Goal: Task Accomplishment & Management: Use online tool/utility

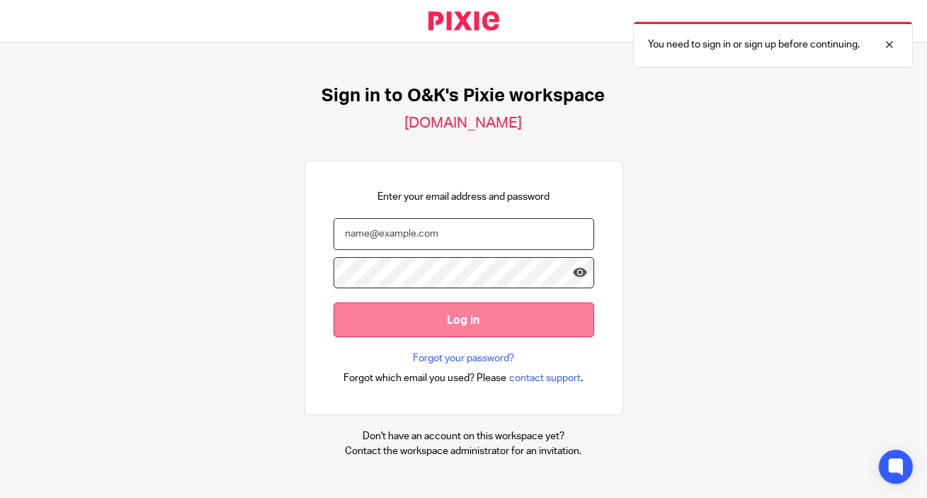
type input "info@oandk.co.uk"
click at [508, 319] on input "Log in" at bounding box center [464, 320] width 261 height 35
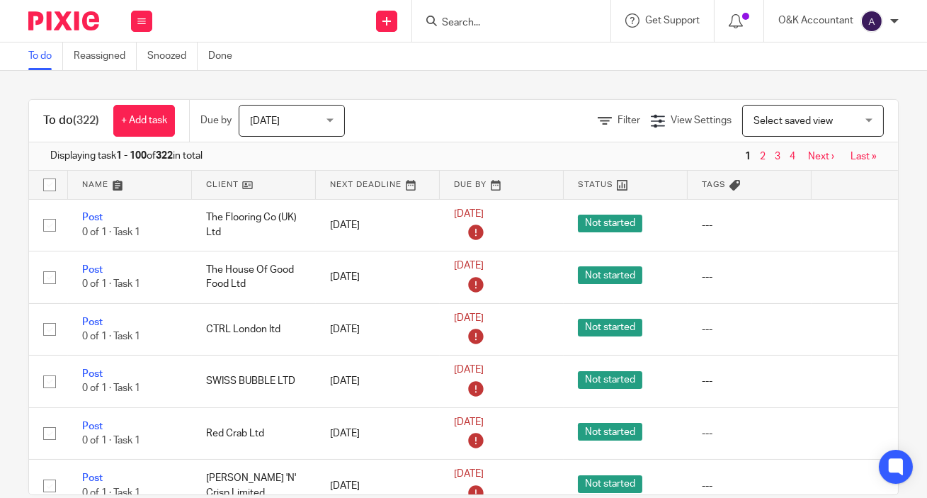
click at [524, 26] on input "Search" at bounding box center [505, 23] width 128 height 13
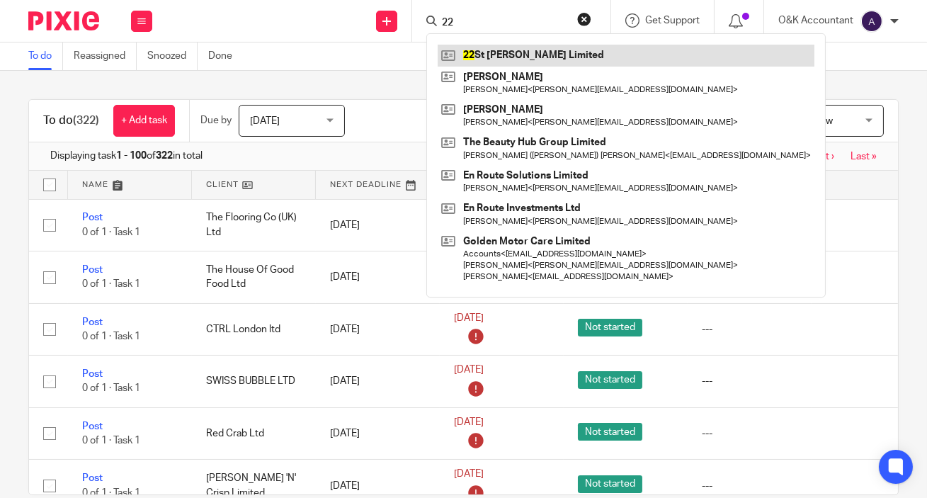
type input "22"
click at [522, 50] on link at bounding box center [626, 55] width 377 height 21
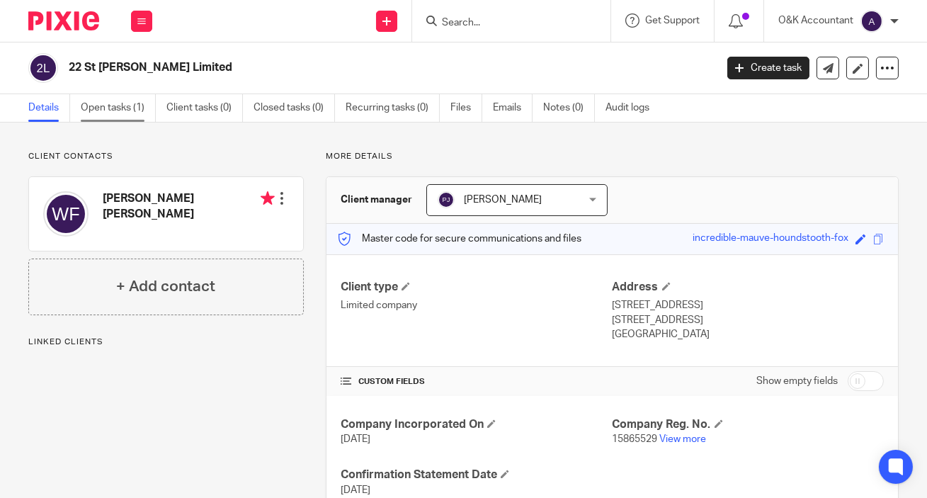
click at [126, 107] on link "Open tasks (1)" at bounding box center [118, 108] width 75 height 28
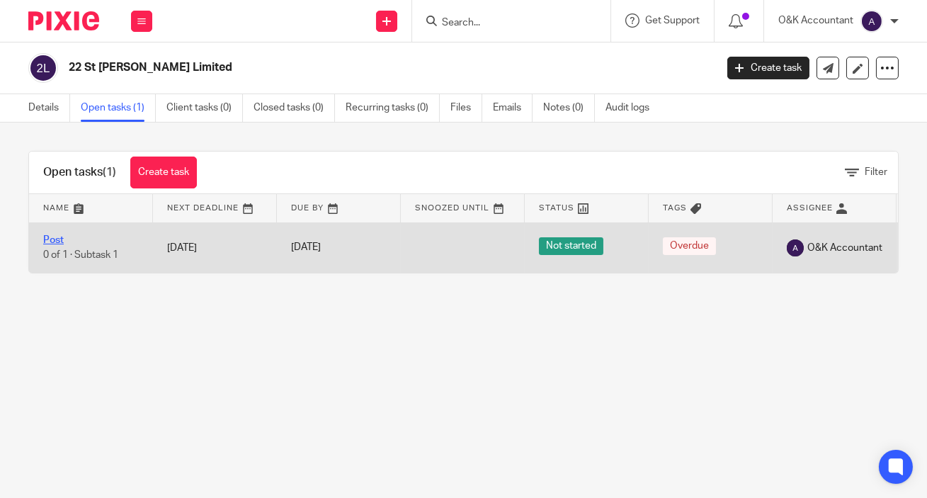
click at [54, 242] on link "Post" at bounding box center [53, 240] width 21 height 10
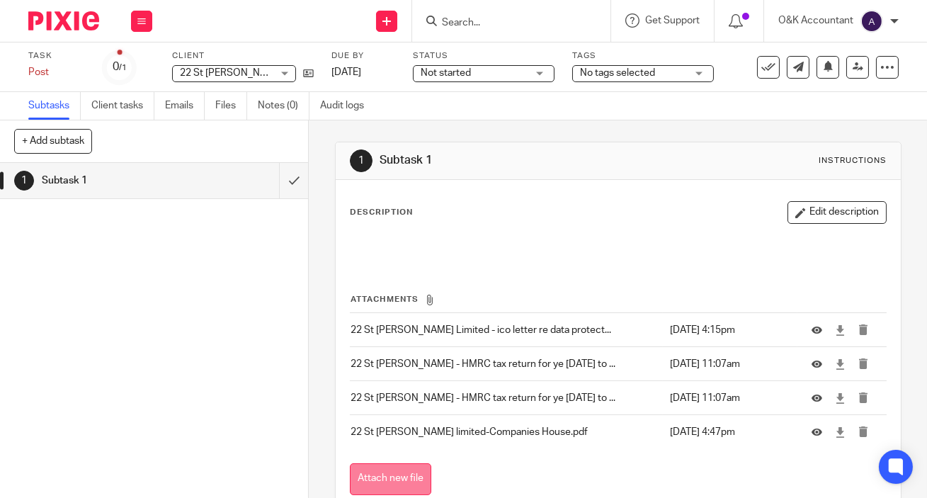
click at [400, 472] on button "Attach new file" at bounding box center [390, 479] width 81 height 32
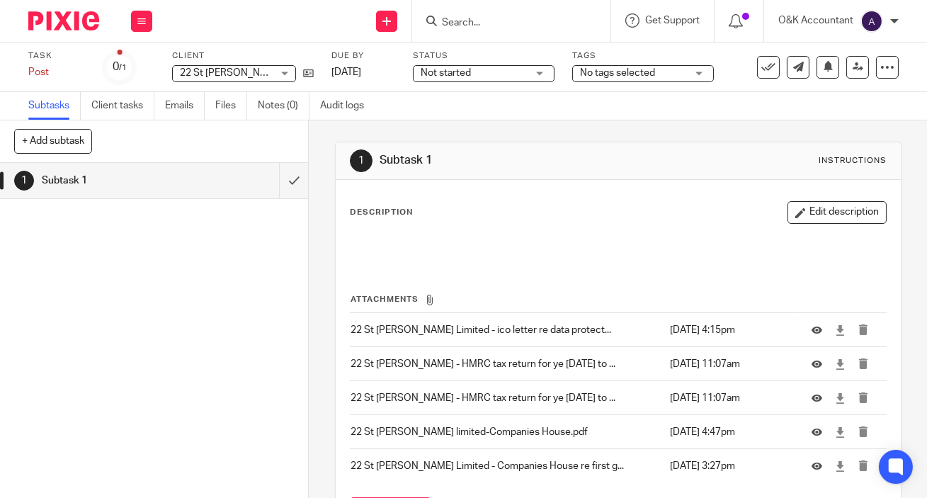
click at [469, 24] on input "Search" at bounding box center [505, 23] width 128 height 13
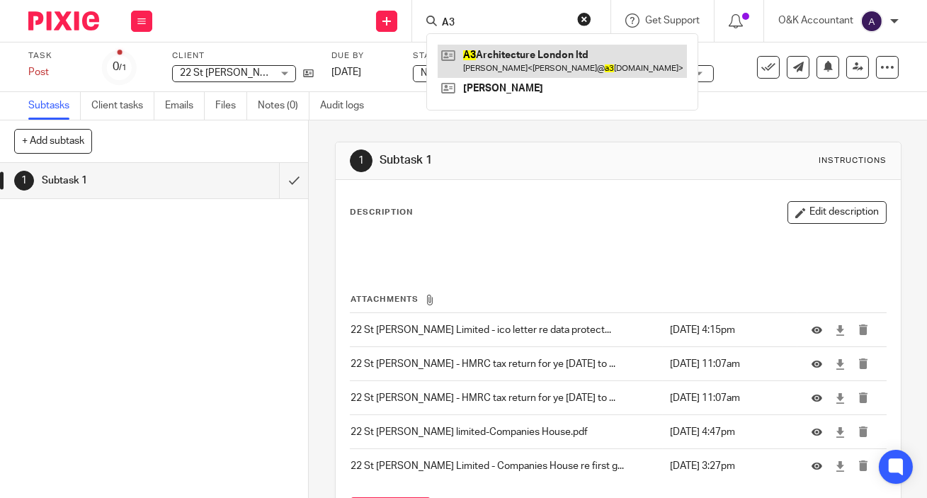
type input "A3"
click at [493, 56] on link at bounding box center [562, 61] width 249 height 33
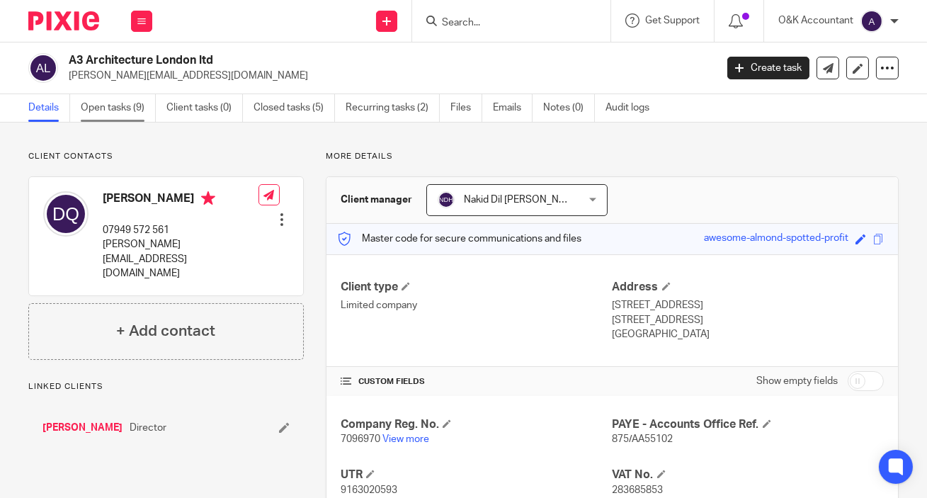
click at [90, 99] on link "Open tasks (9)" at bounding box center [118, 108] width 75 height 28
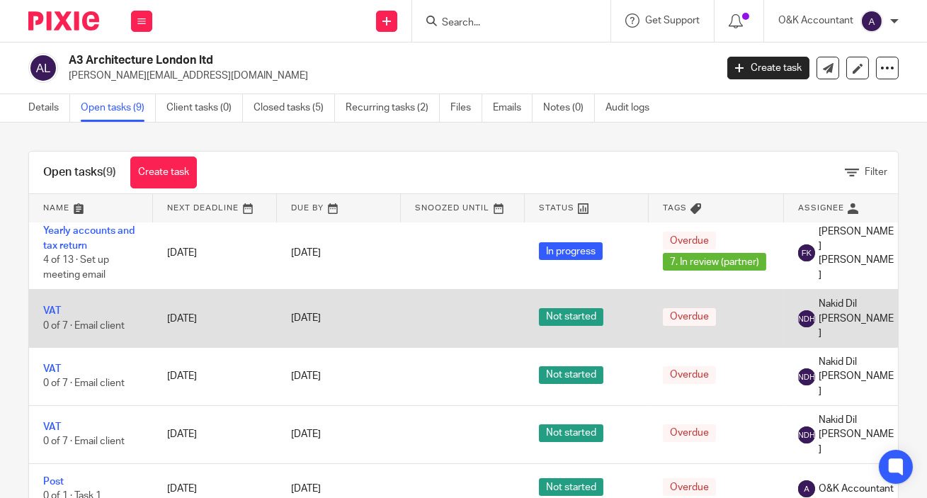
scroll to position [190, 0]
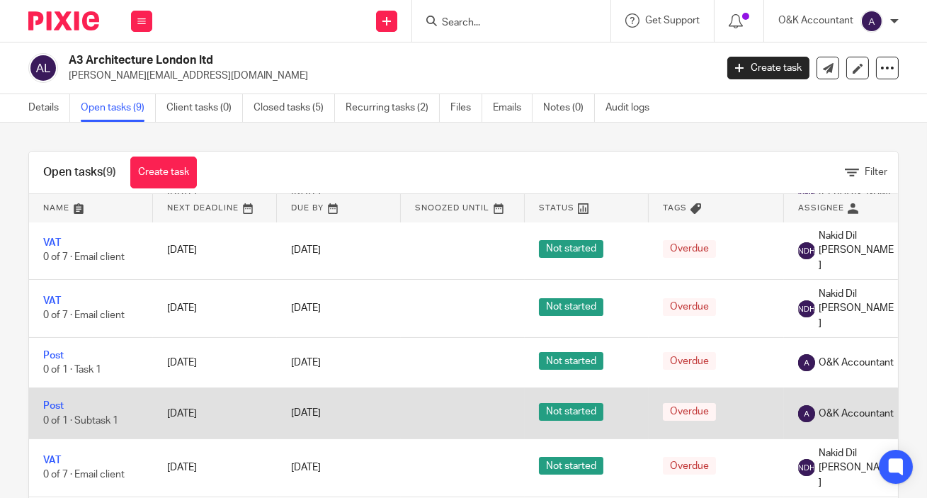
click at [81, 388] on td "Post 0 of 1 · Subtask 1" at bounding box center [91, 413] width 124 height 50
click at [53, 401] on link "Post" at bounding box center [53, 406] width 21 height 10
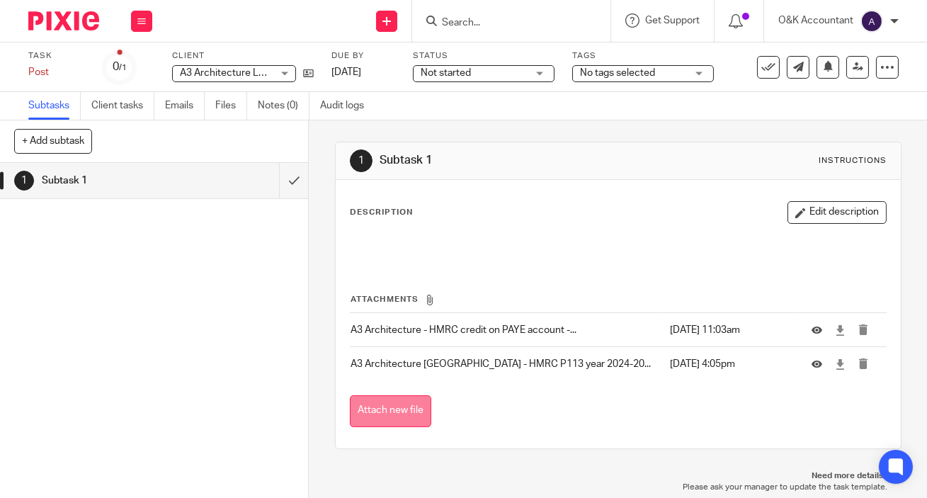
click at [405, 408] on button "Attach new file" at bounding box center [390, 411] width 81 height 32
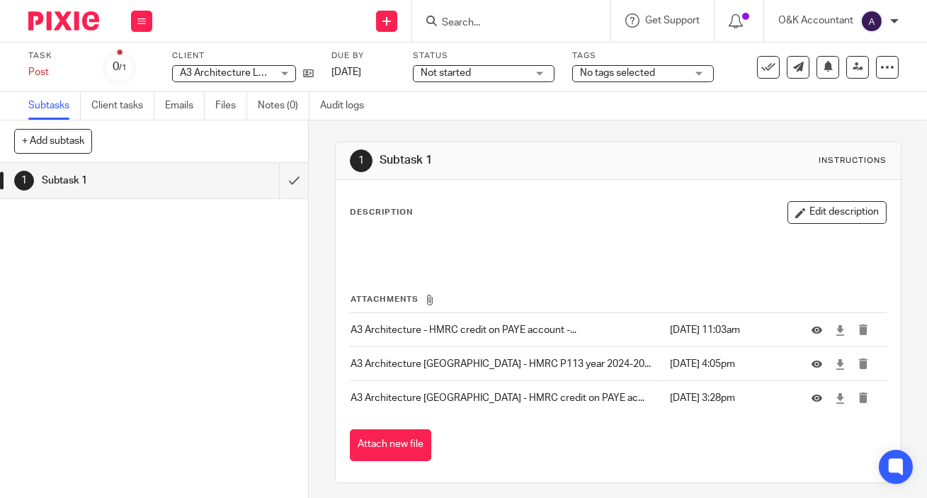
click at [463, 21] on input "Search" at bounding box center [505, 23] width 128 height 13
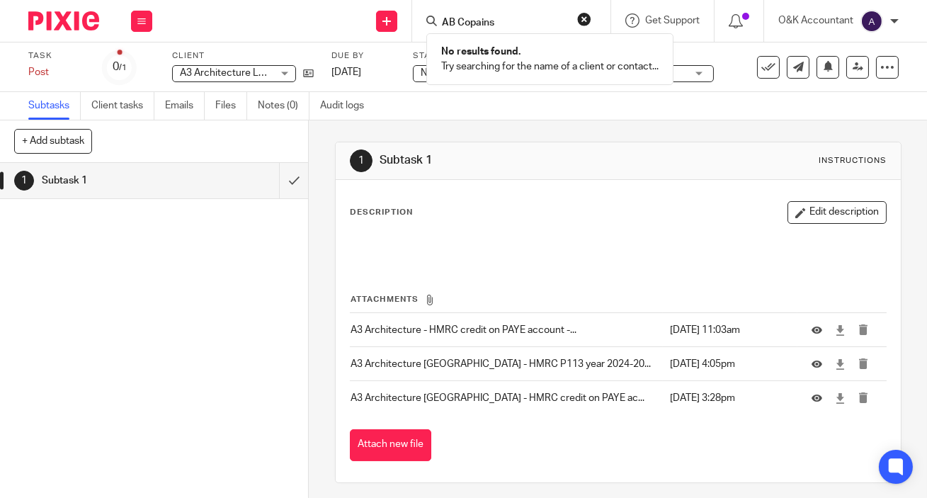
type input "AB Copains"
click button "submit" at bounding box center [0, 0] width 0 height 0
click at [580, 14] on button "reset" at bounding box center [584, 19] width 14 height 14
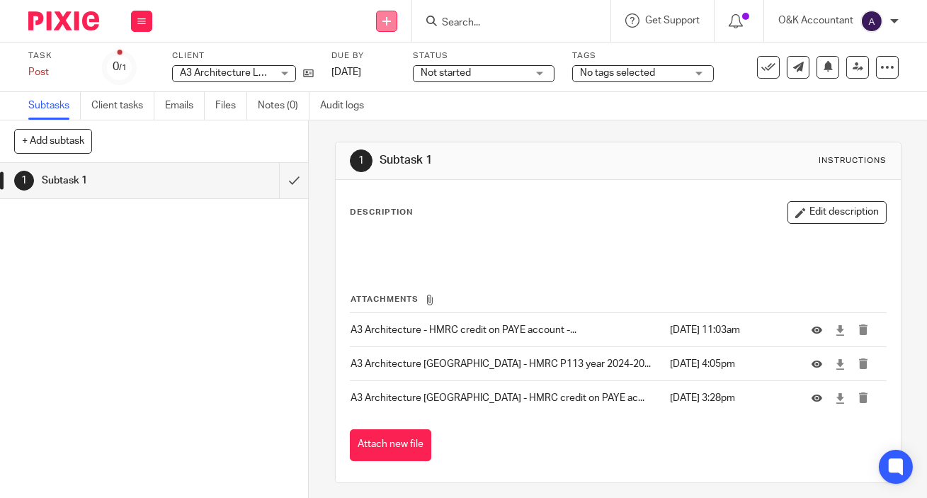
click at [386, 21] on icon at bounding box center [387, 21] width 9 height 9
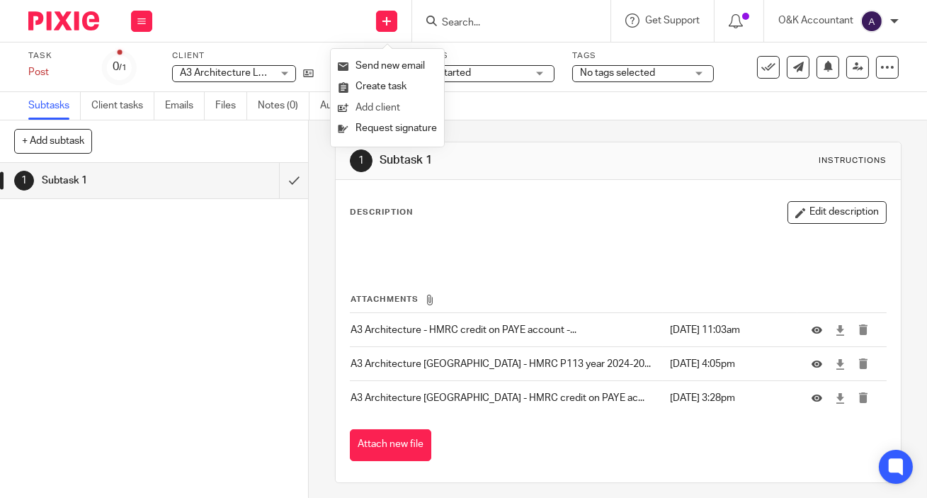
click at [390, 101] on link "Add client" at bounding box center [387, 108] width 99 height 21
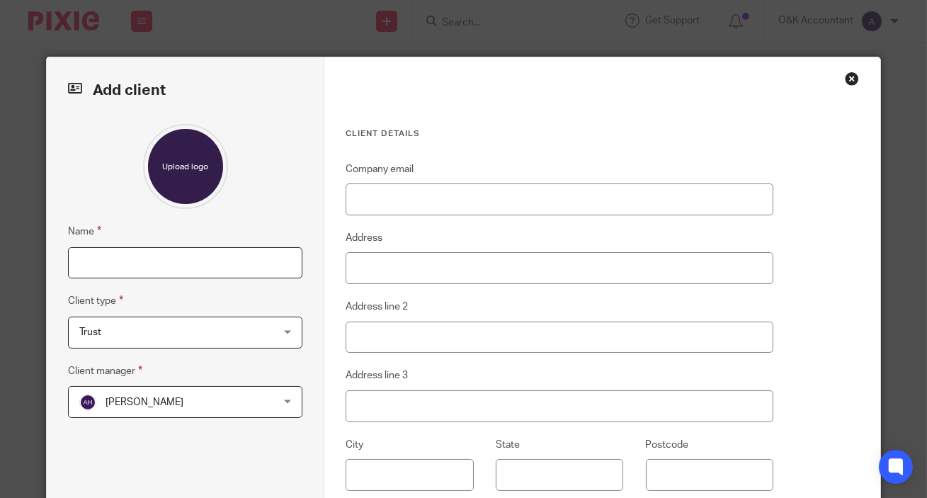
click at [191, 264] on input "Name" at bounding box center [185, 263] width 234 height 32
type input "AB Copains UK Ltd"
click at [285, 328] on div "Trust Trust" at bounding box center [185, 333] width 234 height 32
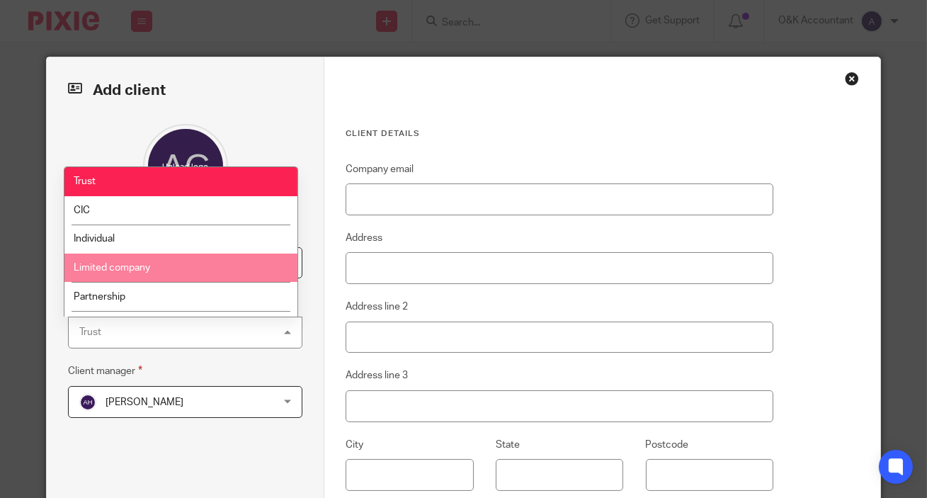
click at [238, 260] on li "Limited company" at bounding box center [180, 268] width 233 height 29
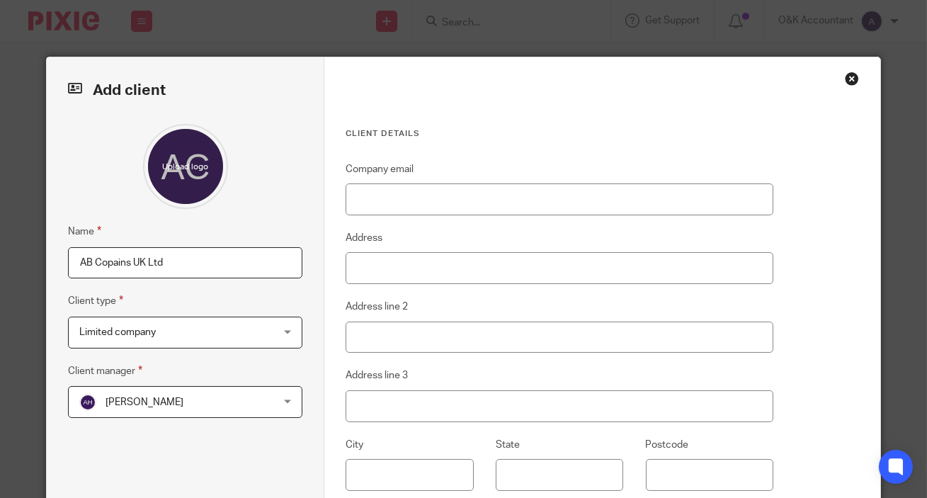
click at [286, 405] on div "Alison Hulm Alison Hulm" at bounding box center [185, 402] width 234 height 32
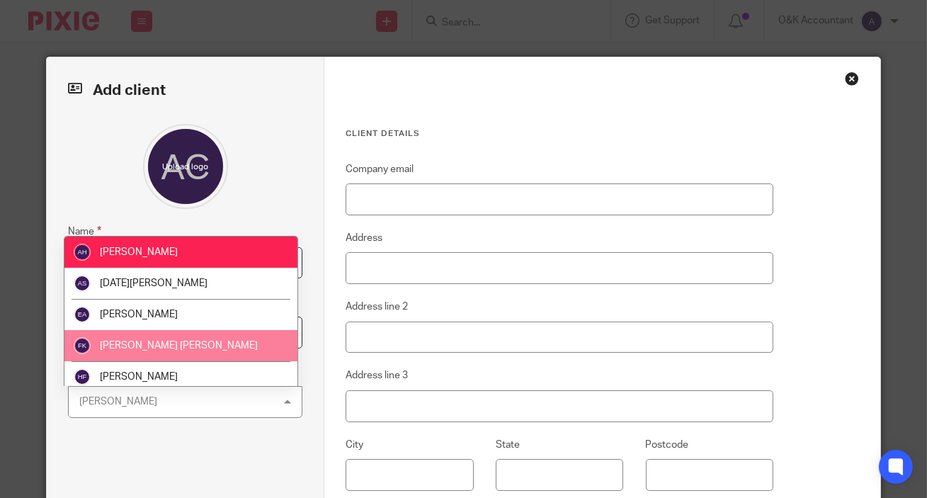
scroll to position [193, 0]
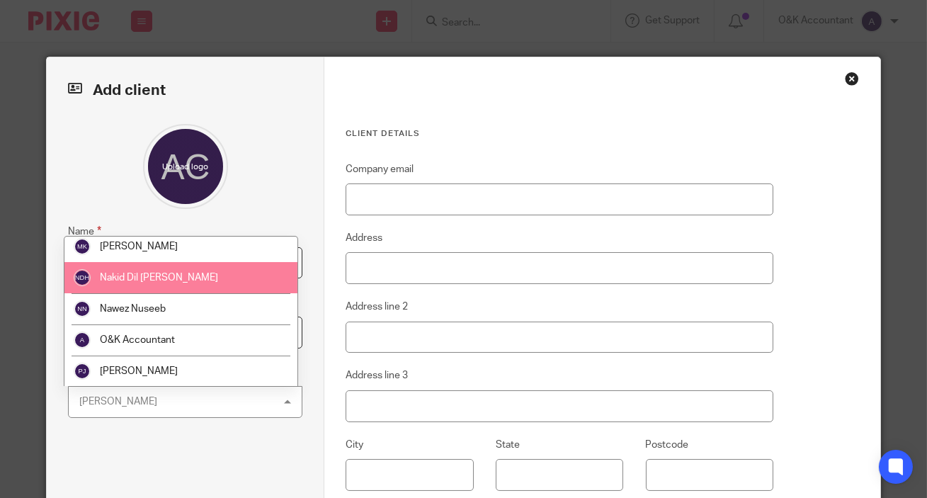
click at [247, 283] on li "Nakid Dil [PERSON_NAME]" at bounding box center [180, 277] width 233 height 31
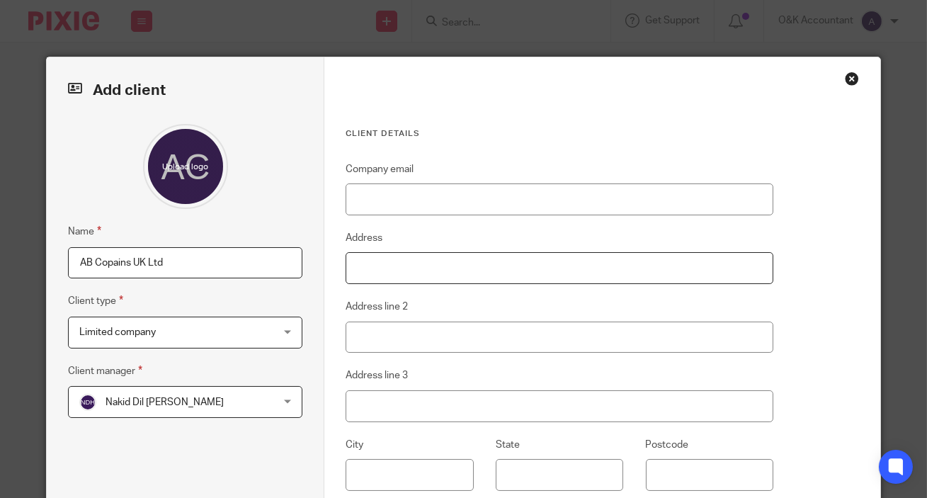
click at [583, 272] on input "Address" at bounding box center [559, 268] width 427 height 32
click at [582, 272] on input "73" at bounding box center [559, 268] width 427 height 32
type input "73 Park Lane"
type input "Croydon"
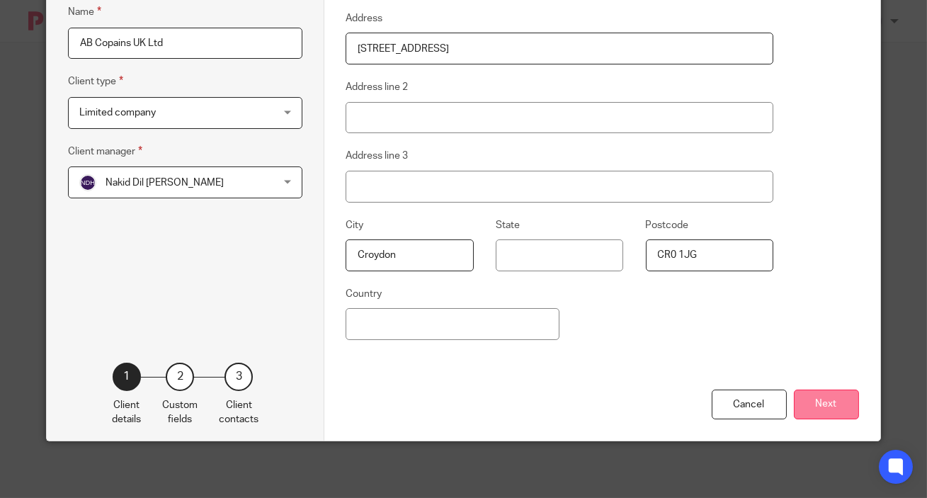
type input "CR0 1JG"
click at [826, 404] on button "Next" at bounding box center [826, 405] width 65 height 30
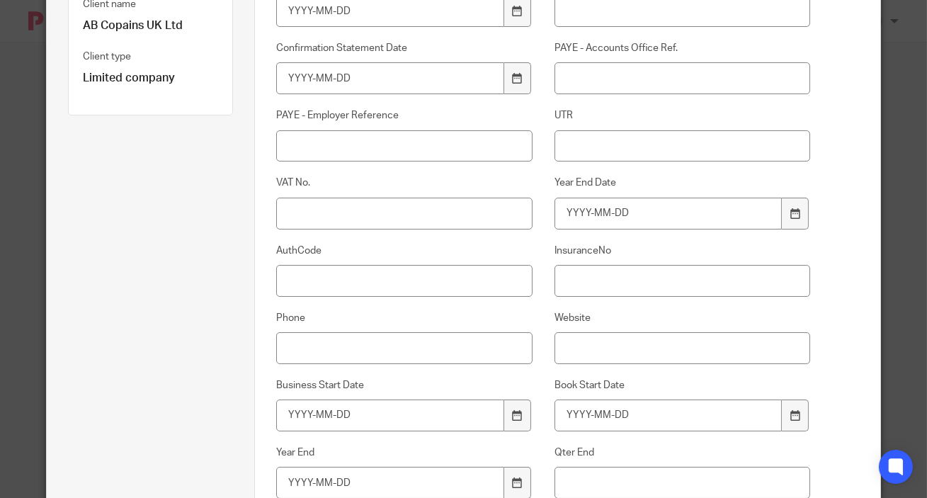
scroll to position [0, 0]
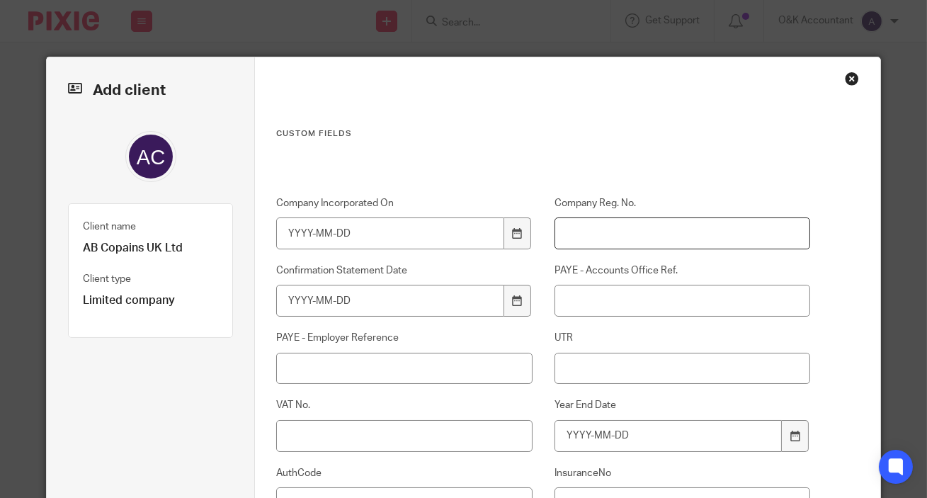
click at [600, 234] on input "Company Reg. No." at bounding box center [683, 233] width 256 height 32
paste input "16506200"
type input "16506200"
click at [504, 229] on div at bounding box center [517, 233] width 27 height 32
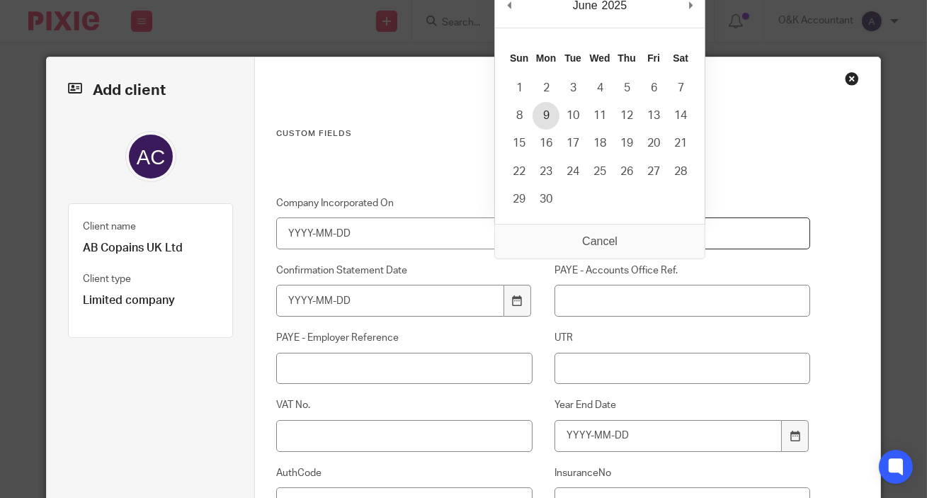
type input "2025-06-09"
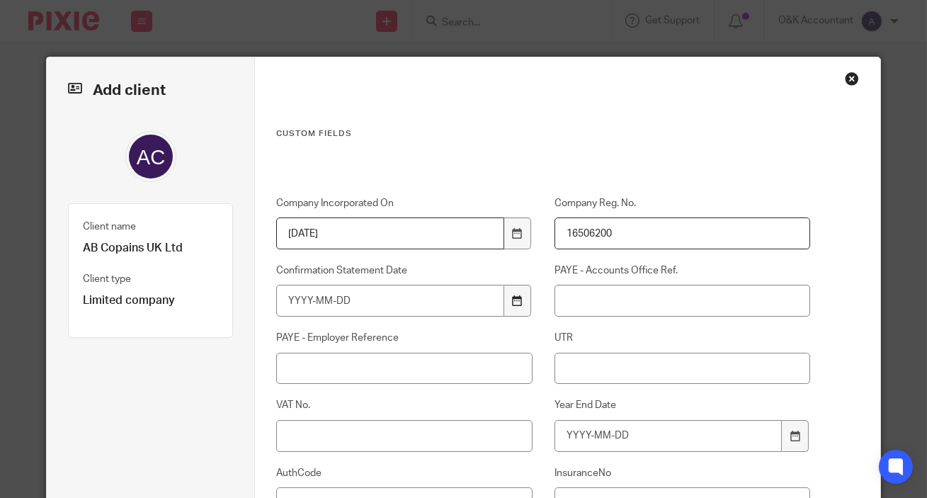
click at [512, 304] on icon at bounding box center [517, 300] width 11 height 11
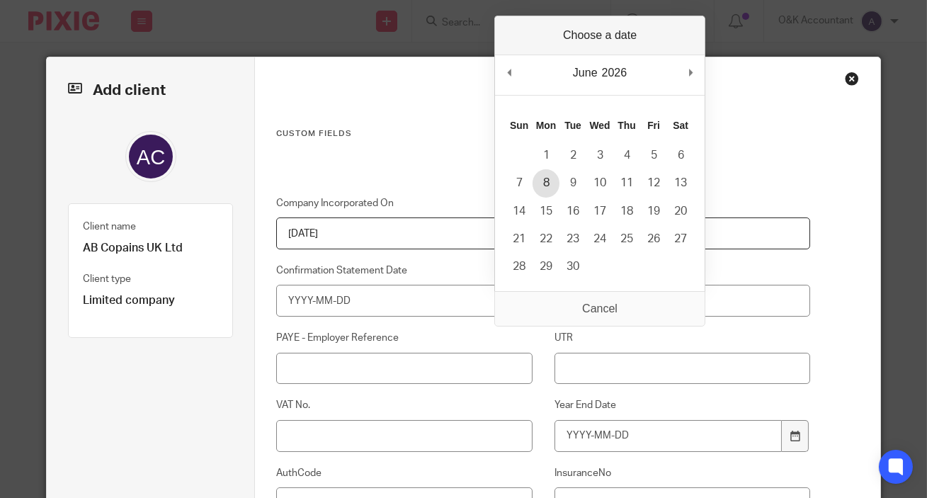
type input "2026-06-08"
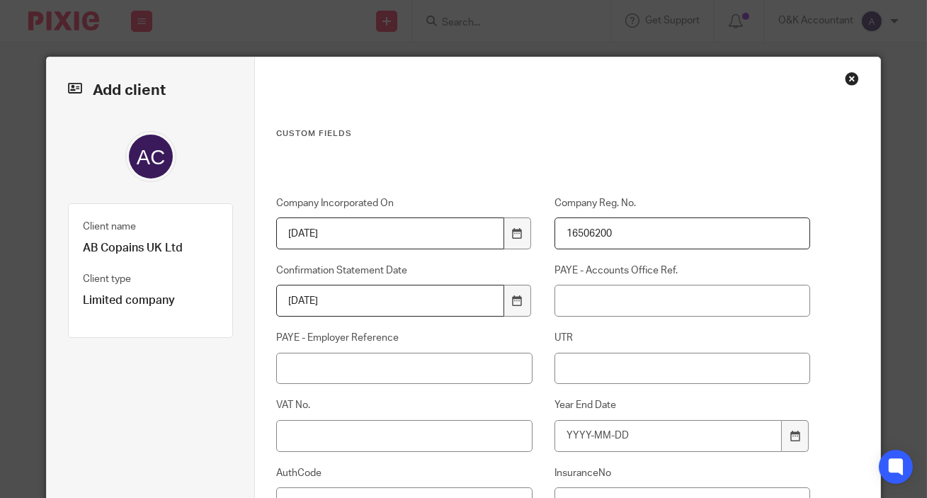
scroll to position [64, 0]
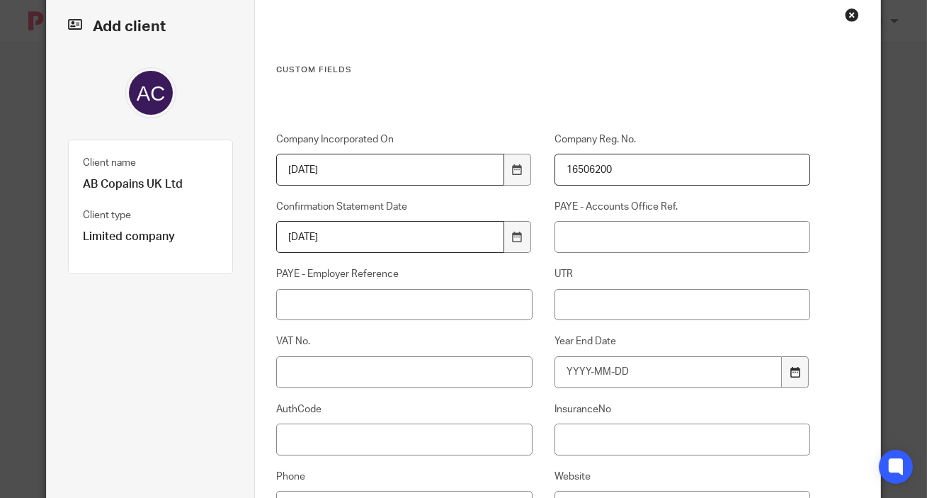
click at [790, 375] on icon at bounding box center [795, 372] width 11 height 11
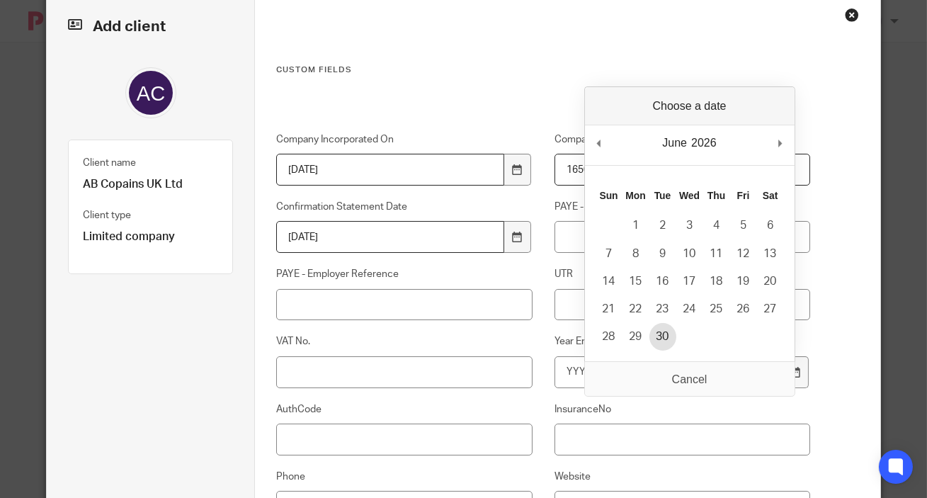
type input "2026-06-30"
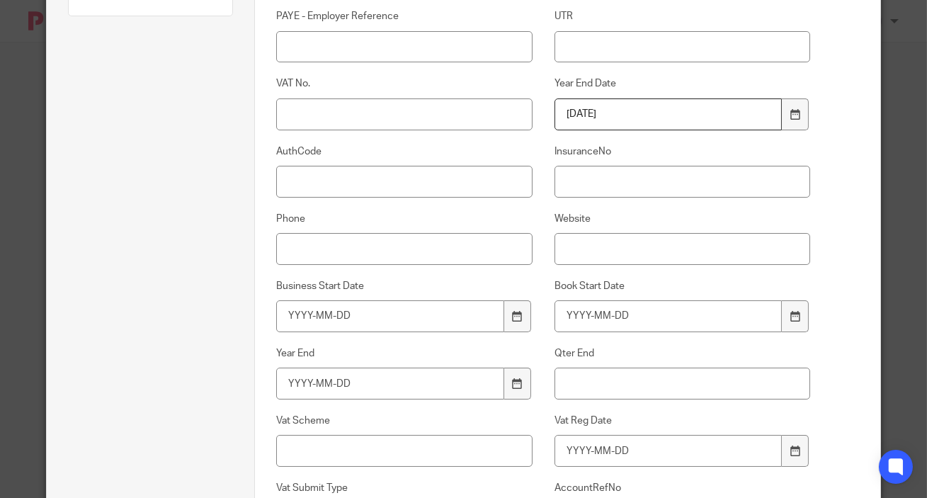
scroll to position [583, 0]
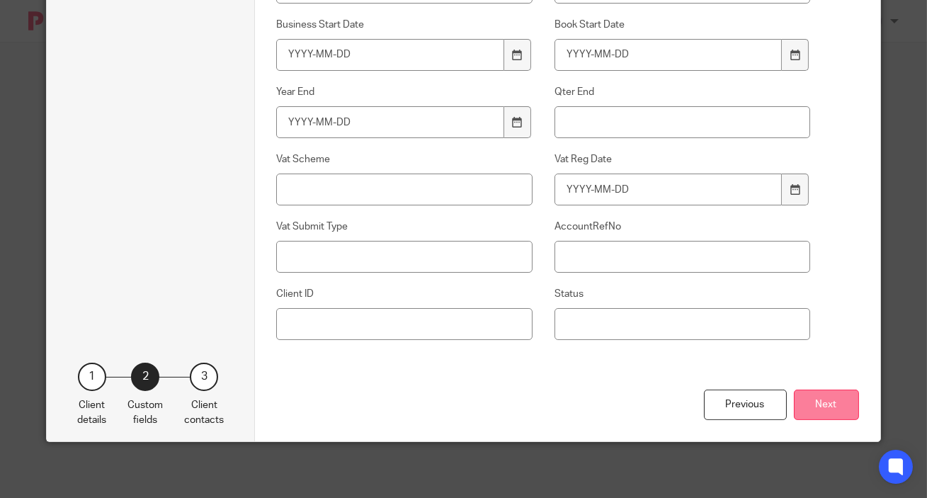
click at [799, 405] on button "Next" at bounding box center [826, 405] width 65 height 30
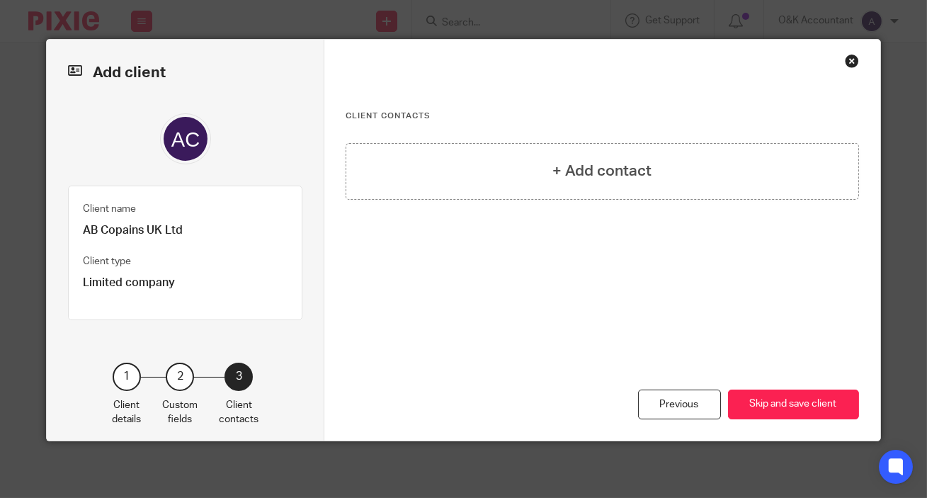
click at [799, 405] on button "Skip and save client" at bounding box center [793, 405] width 131 height 30
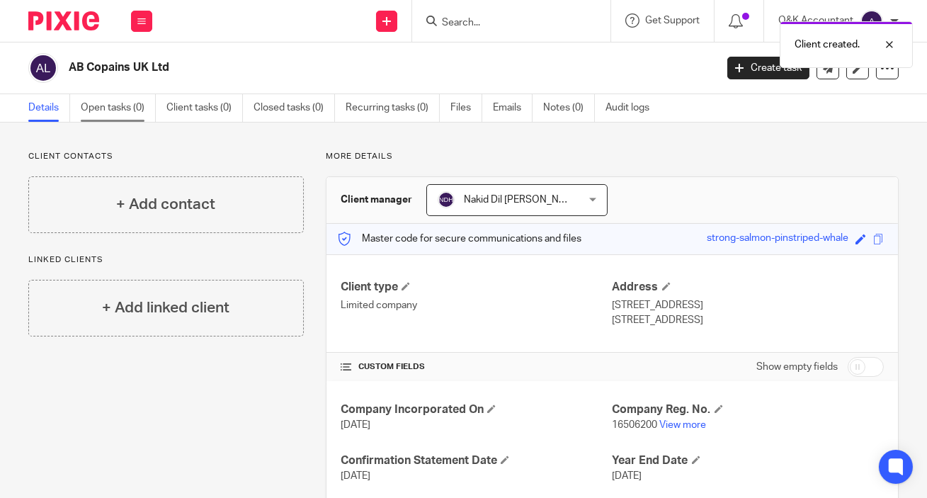
click at [114, 104] on link "Open tasks (0)" at bounding box center [118, 108] width 75 height 28
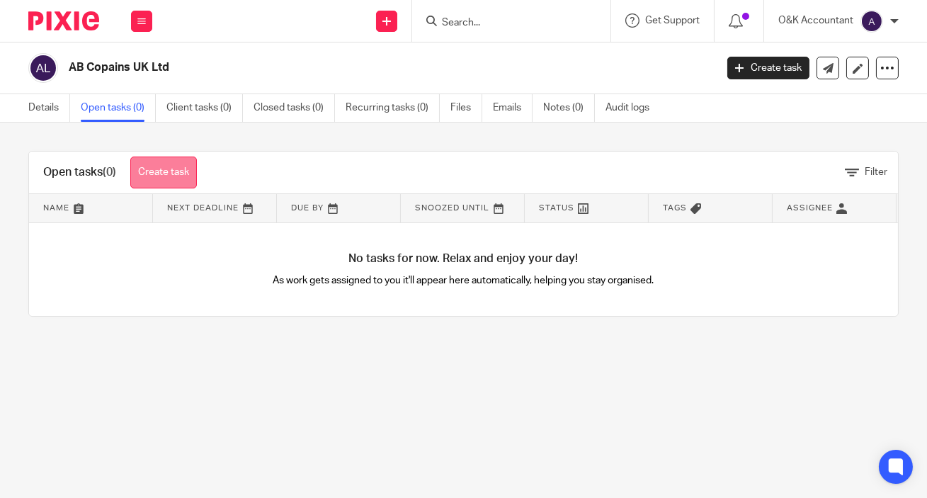
click at [145, 174] on link "Create task" at bounding box center [163, 173] width 67 height 32
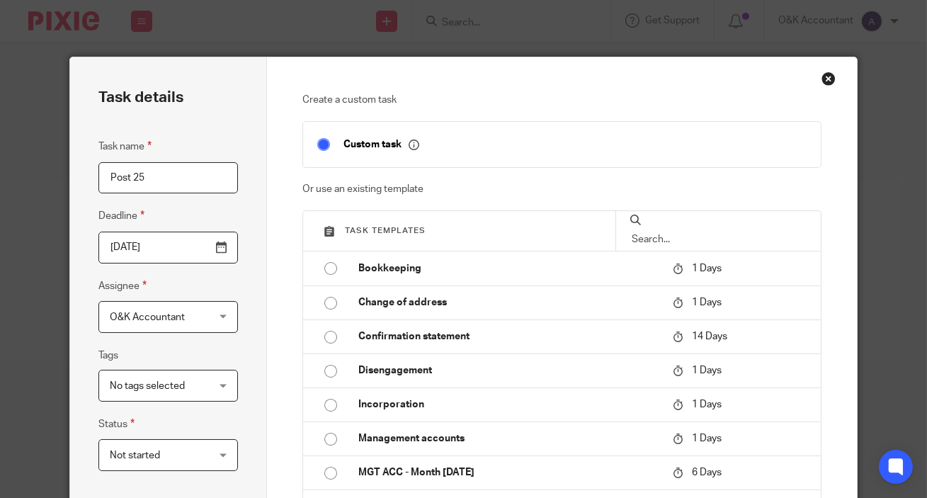
scroll to position [128, 0]
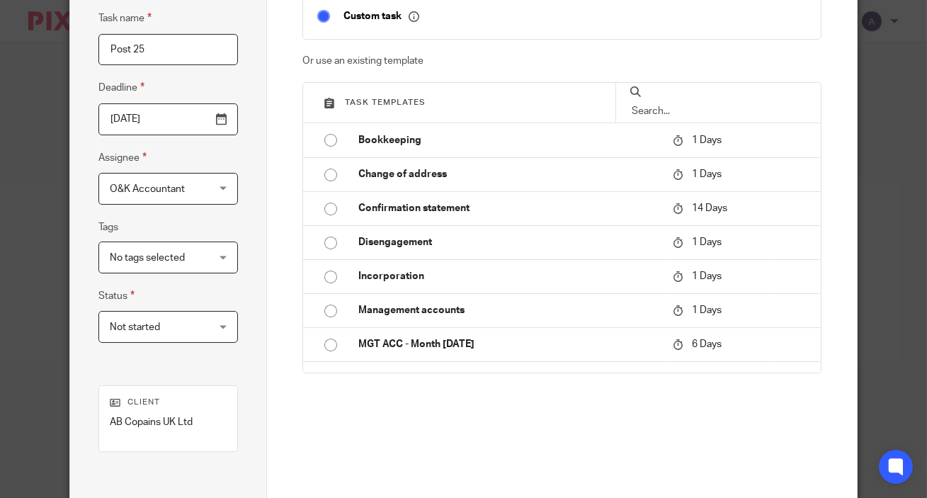
click at [129, 47] on input "Post 25" at bounding box center [168, 50] width 140 height 32
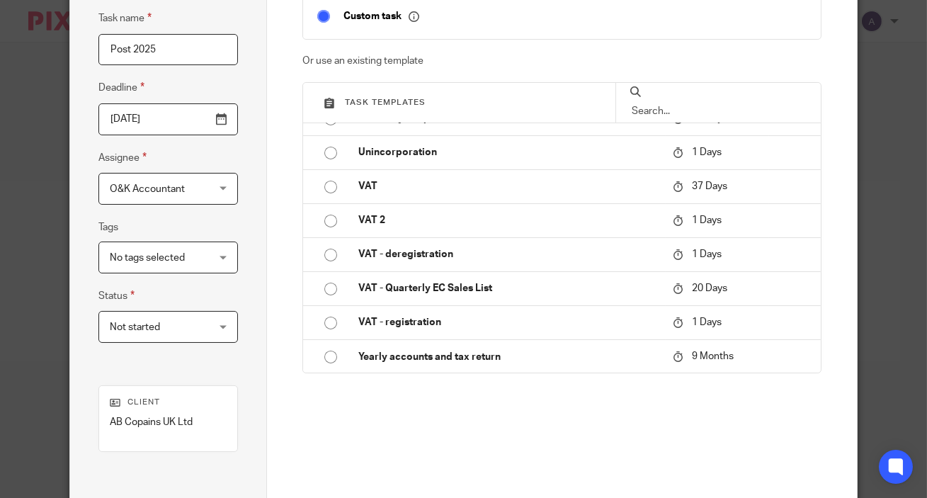
scroll to position [292, 0]
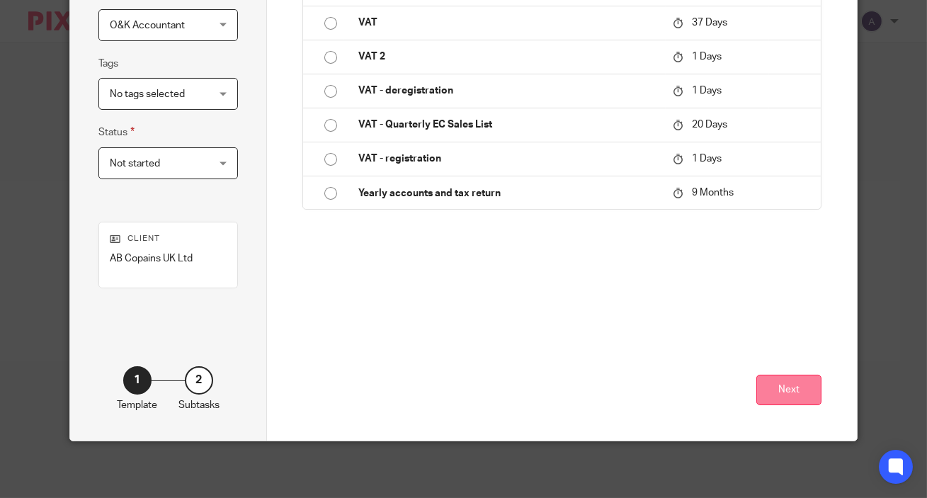
type input "Post 2025"
click at [796, 392] on button "Next" at bounding box center [789, 390] width 65 height 30
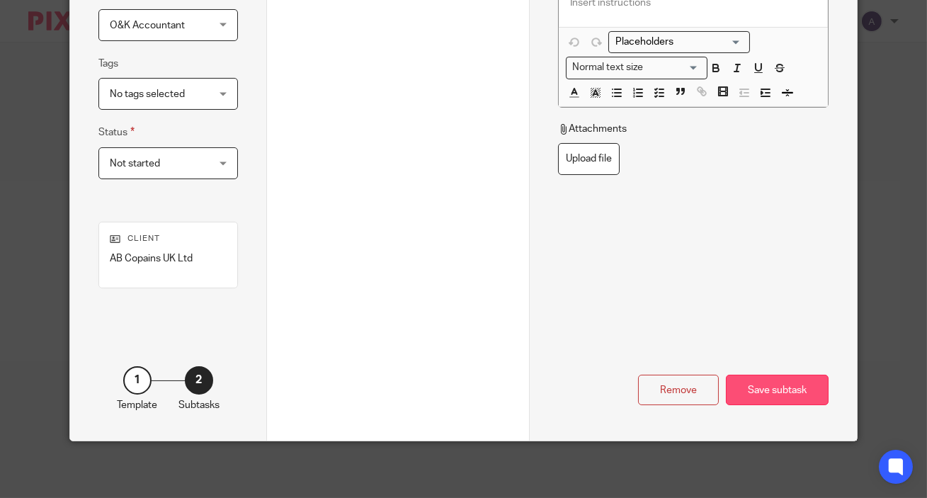
click at [763, 385] on div "Save subtask" at bounding box center [777, 390] width 103 height 30
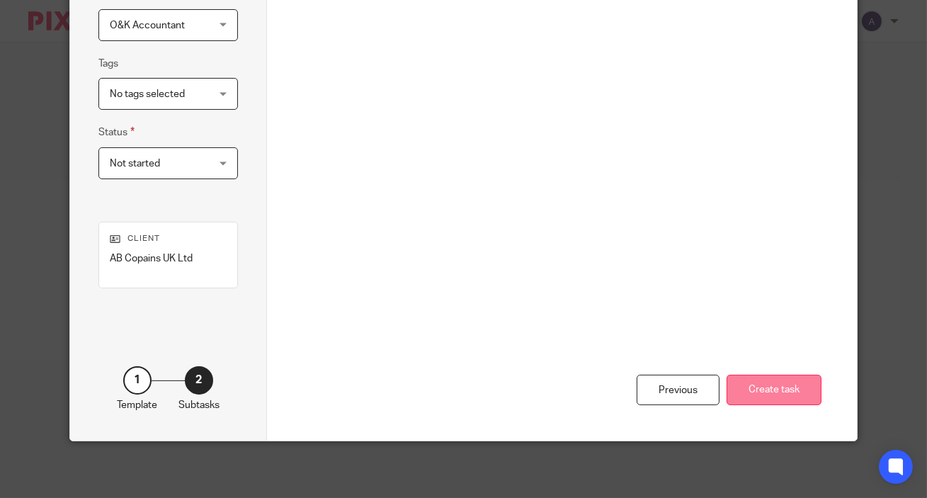
click at [770, 388] on button "Create task" at bounding box center [774, 390] width 95 height 30
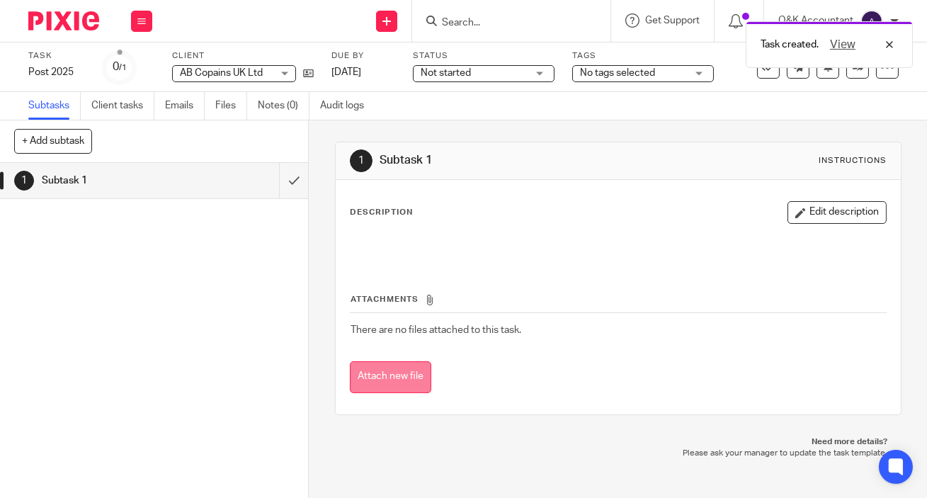
click at [373, 378] on button "Attach new file" at bounding box center [390, 377] width 81 height 32
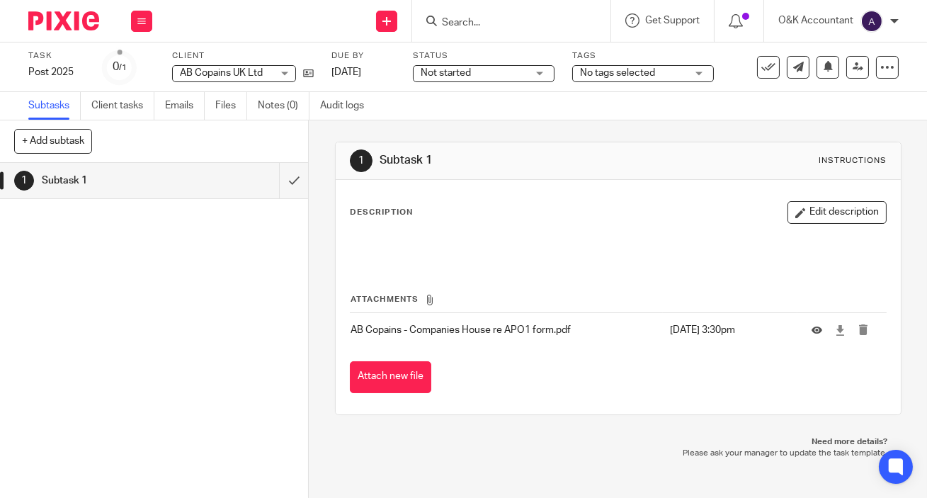
click at [539, 20] on input "Search" at bounding box center [505, 23] width 128 height 13
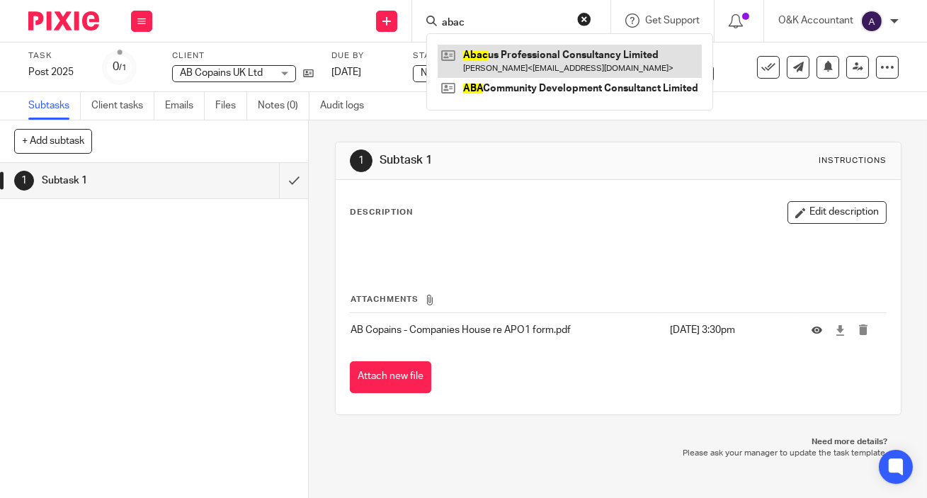
type input "abac"
click at [538, 60] on link at bounding box center [570, 61] width 264 height 33
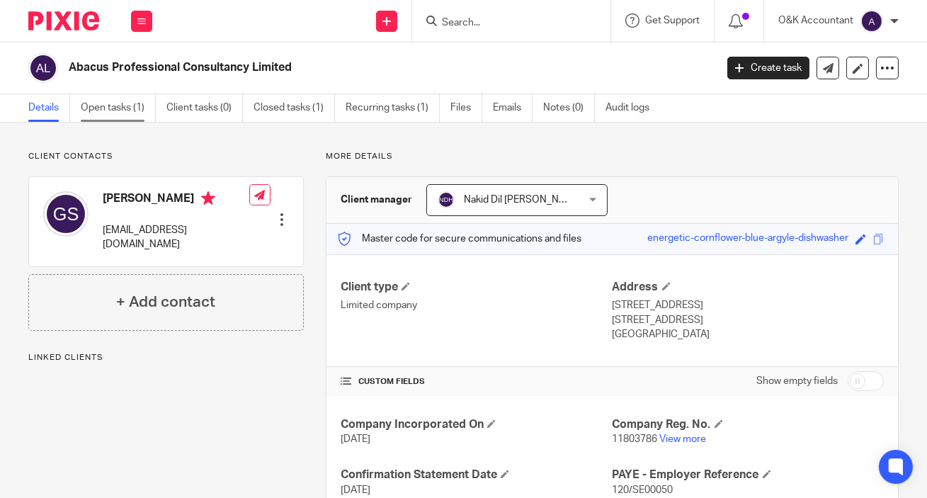
click at [110, 111] on link "Open tasks (1)" at bounding box center [118, 108] width 75 height 28
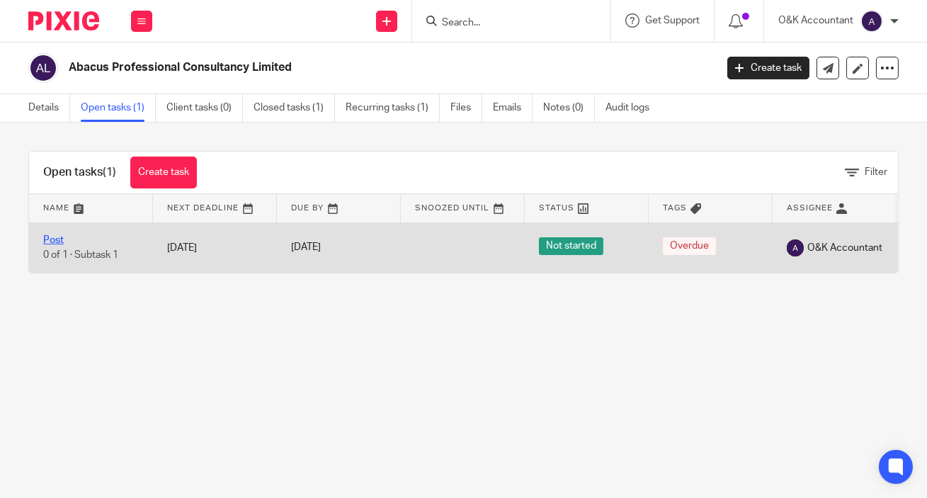
click at [53, 240] on link "Post" at bounding box center [53, 240] width 21 height 10
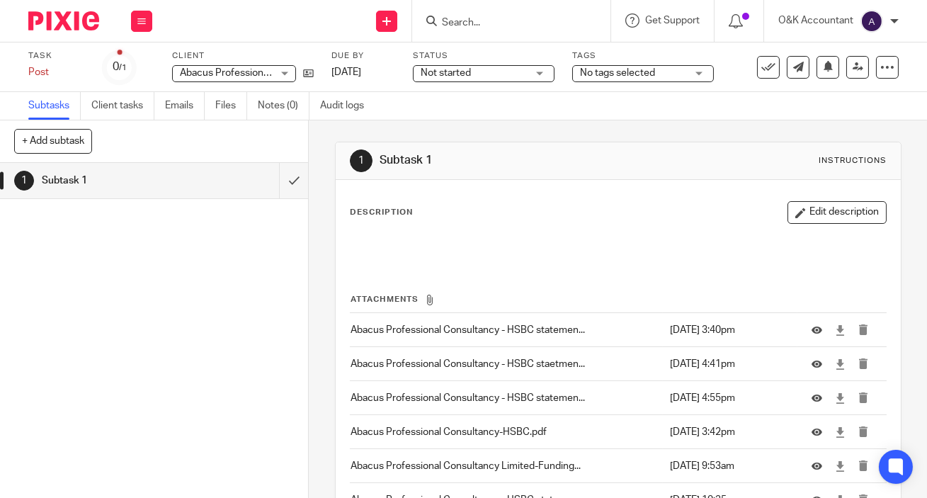
scroll to position [130, 0]
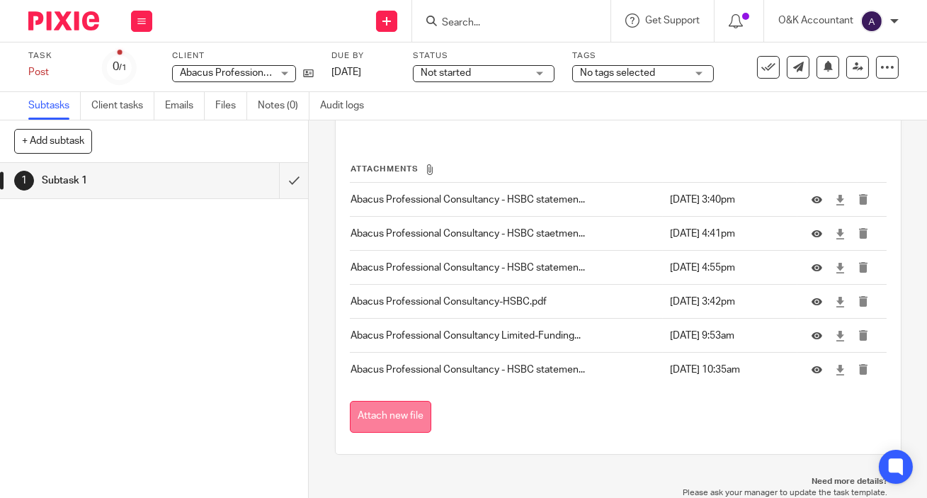
click at [395, 414] on button "Attach new file" at bounding box center [390, 417] width 81 height 32
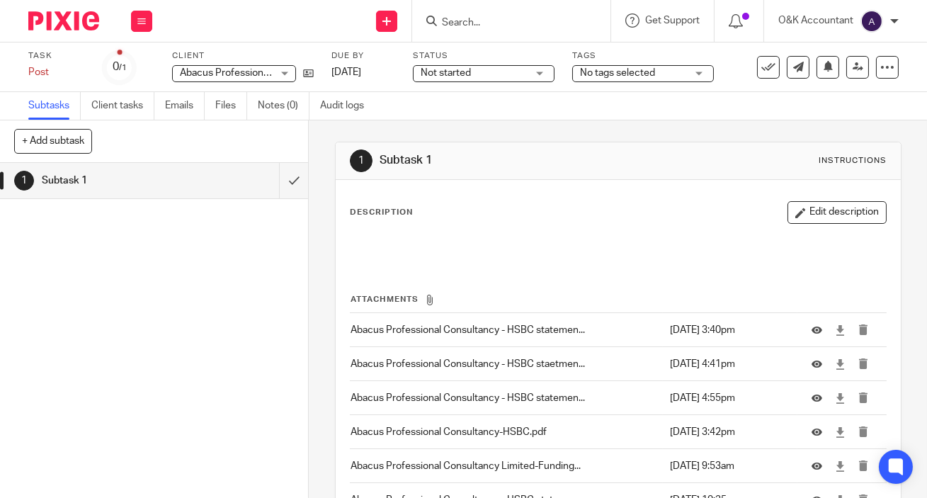
scroll to position [164, 0]
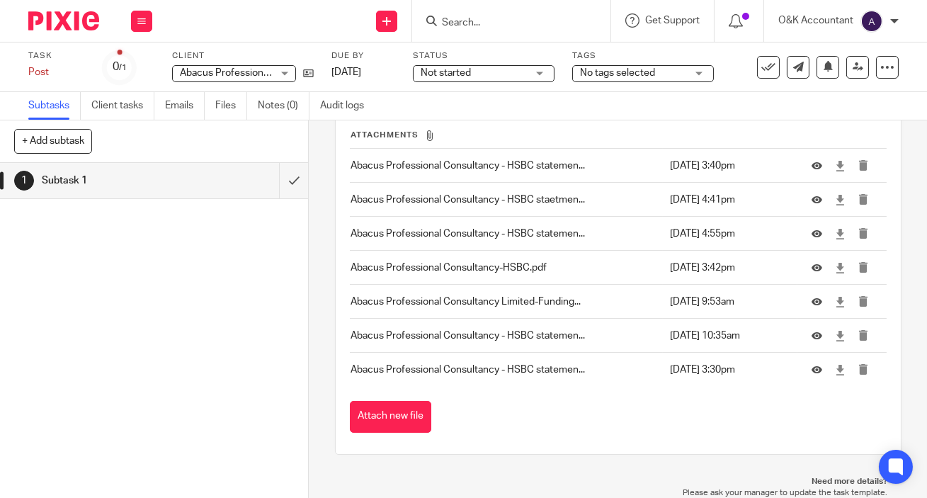
click at [446, 20] on input "Search" at bounding box center [505, 23] width 128 height 13
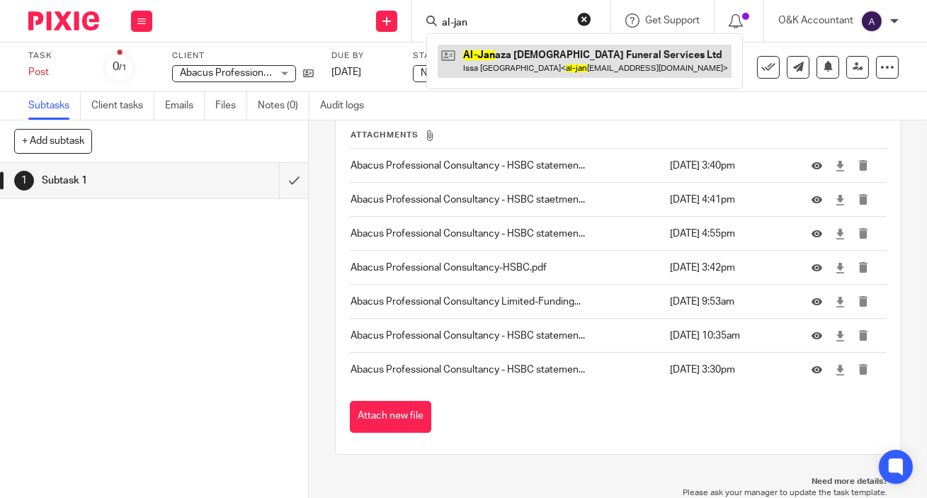
type input "al-jan"
click at [515, 57] on link at bounding box center [585, 61] width 294 height 33
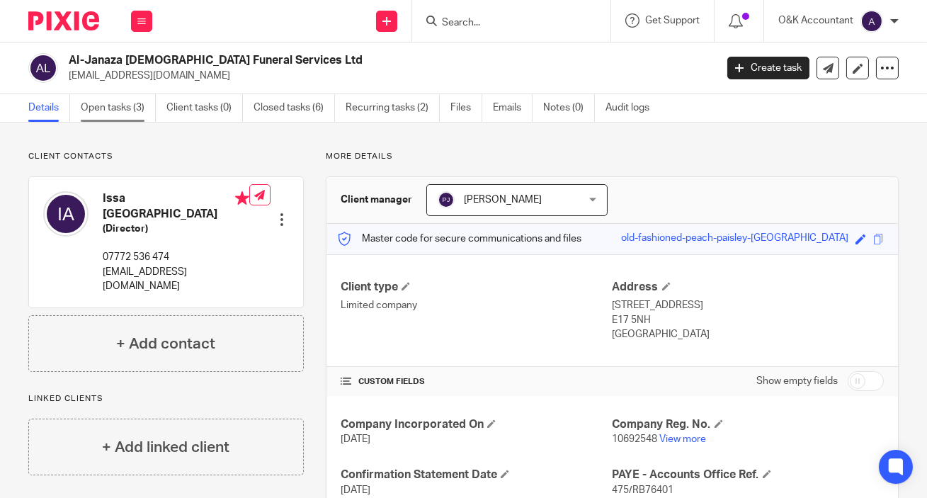
click at [89, 110] on link "Open tasks (3)" at bounding box center [118, 108] width 75 height 28
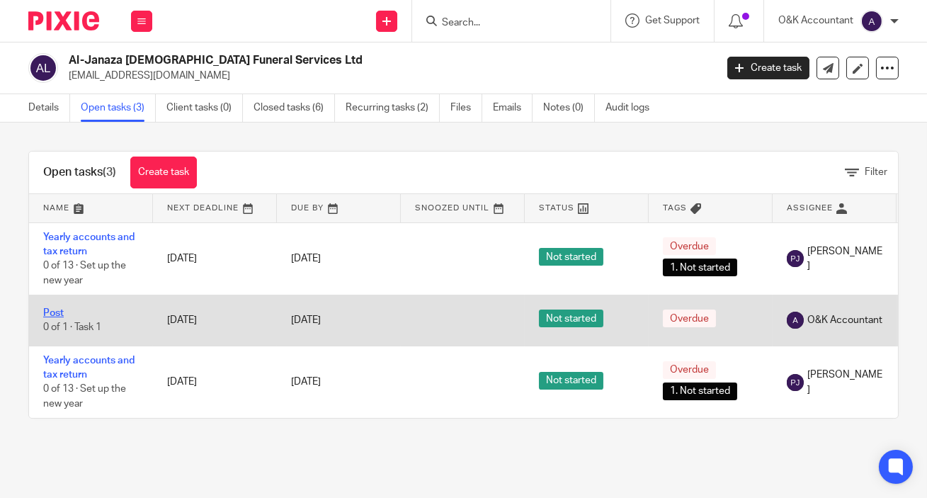
click at [47, 312] on link "Post" at bounding box center [53, 313] width 21 height 10
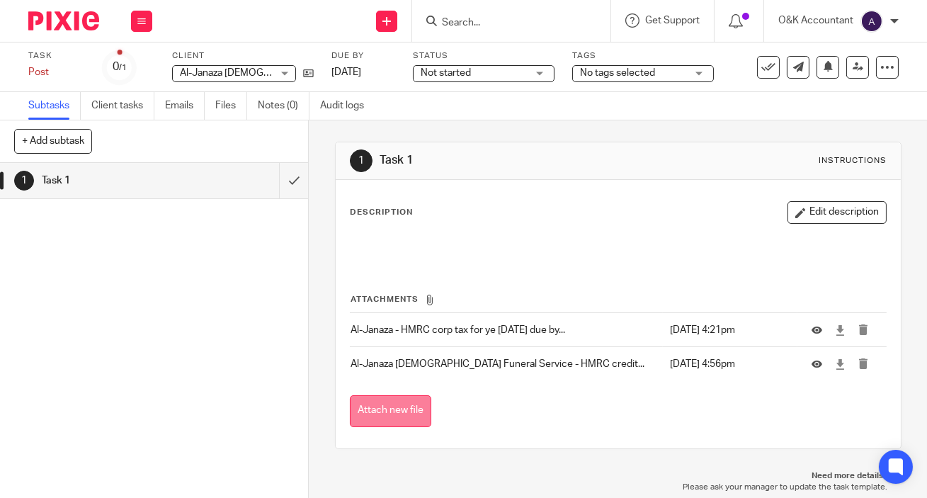
click at [370, 404] on button "Attach new file" at bounding box center [390, 411] width 81 height 32
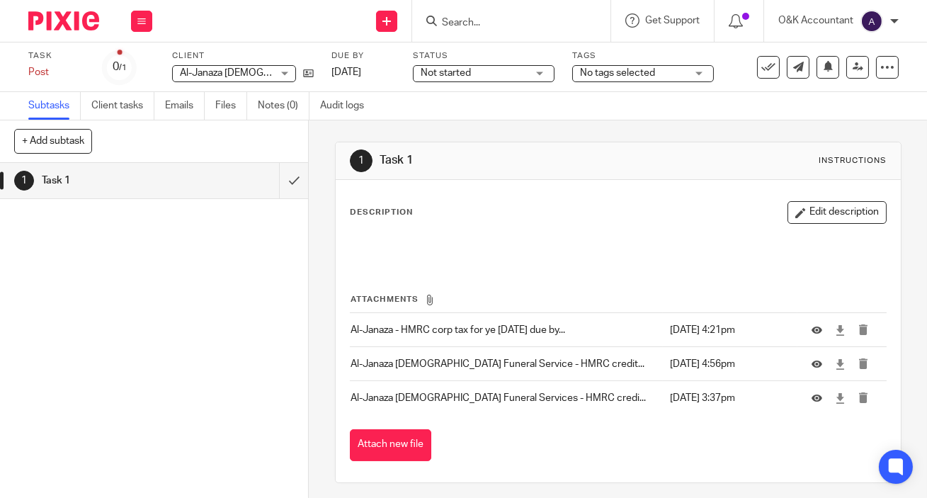
click at [485, 26] on input "Search" at bounding box center [505, 23] width 128 height 13
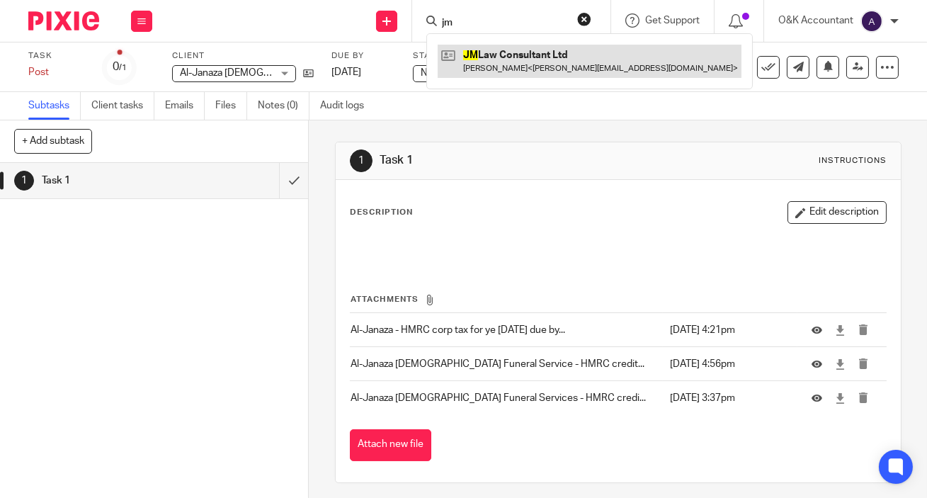
type input "jm"
click at [526, 58] on link at bounding box center [590, 61] width 304 height 33
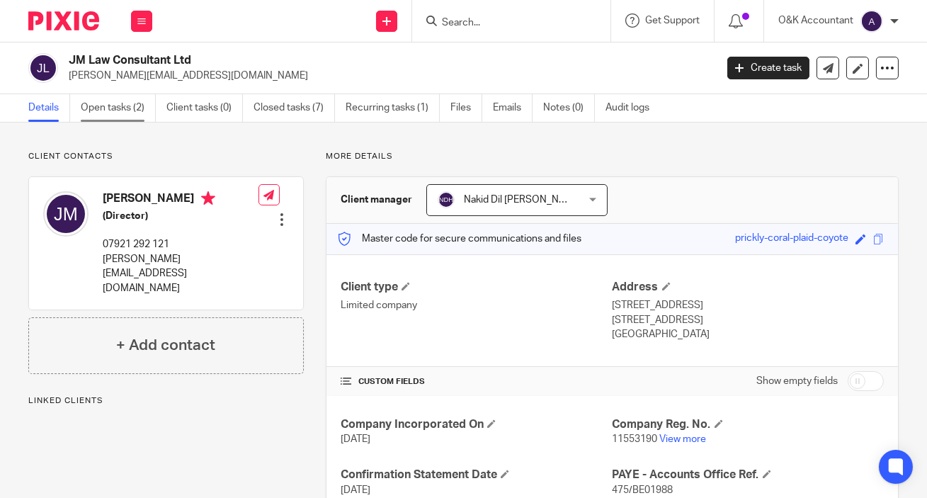
click at [94, 108] on link "Open tasks (2)" at bounding box center [118, 108] width 75 height 28
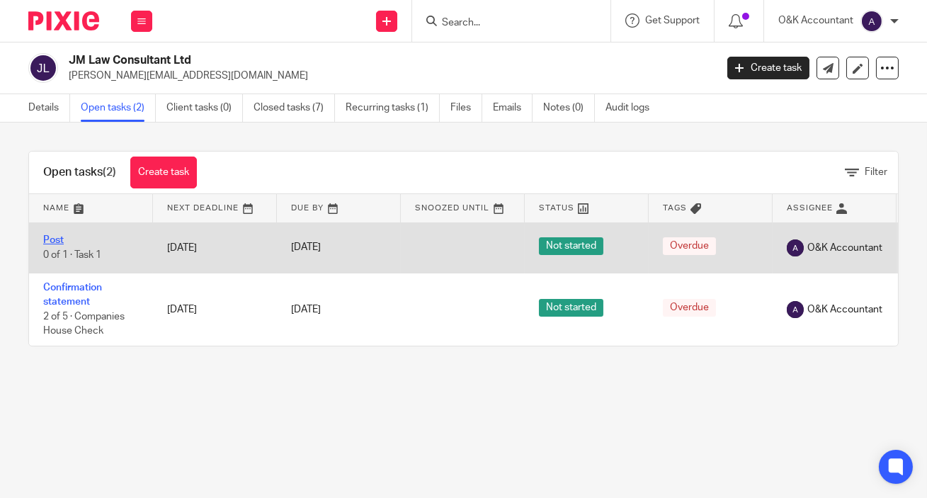
click at [53, 239] on link "Post" at bounding box center [53, 240] width 21 height 10
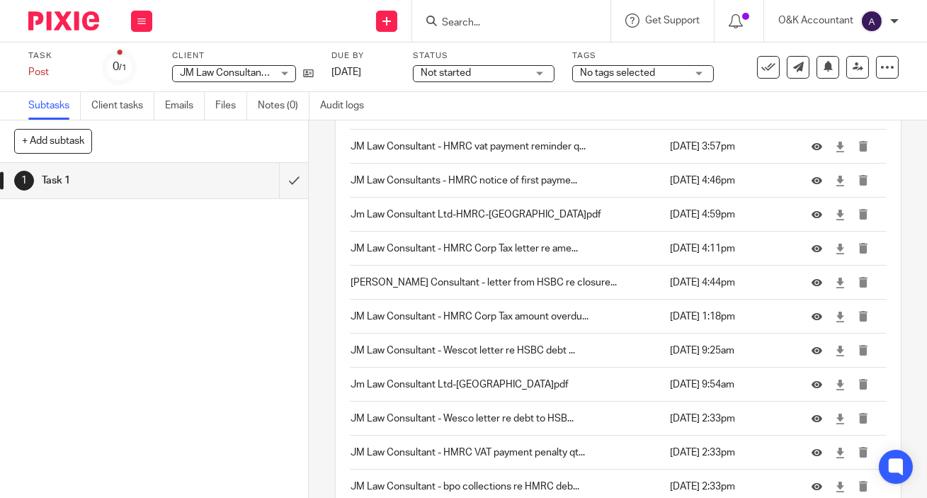
scroll to position [1117, 0]
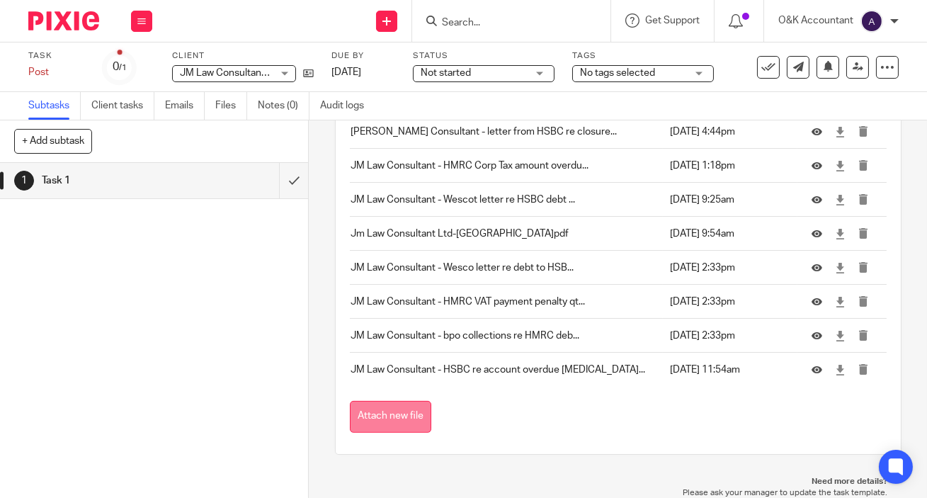
click at [404, 412] on button "Attach new file" at bounding box center [390, 417] width 81 height 32
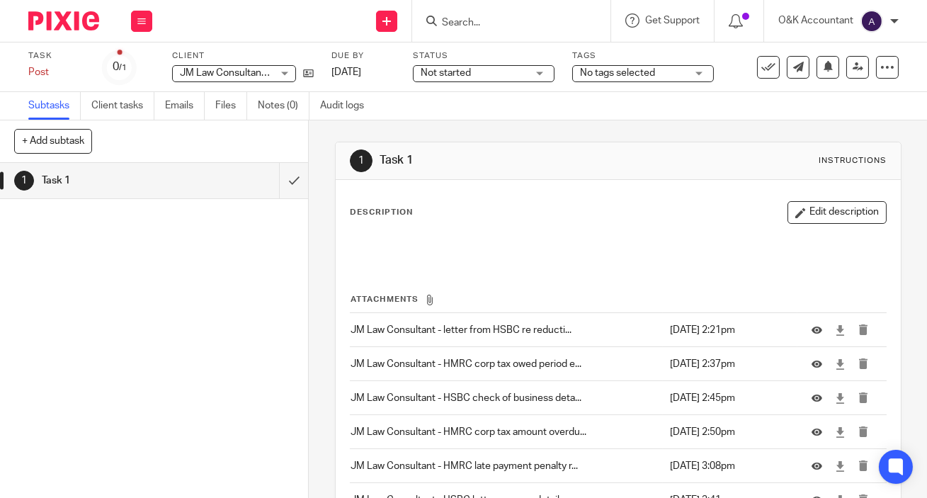
click at [460, 21] on input "Search" at bounding box center [505, 23] width 128 height 13
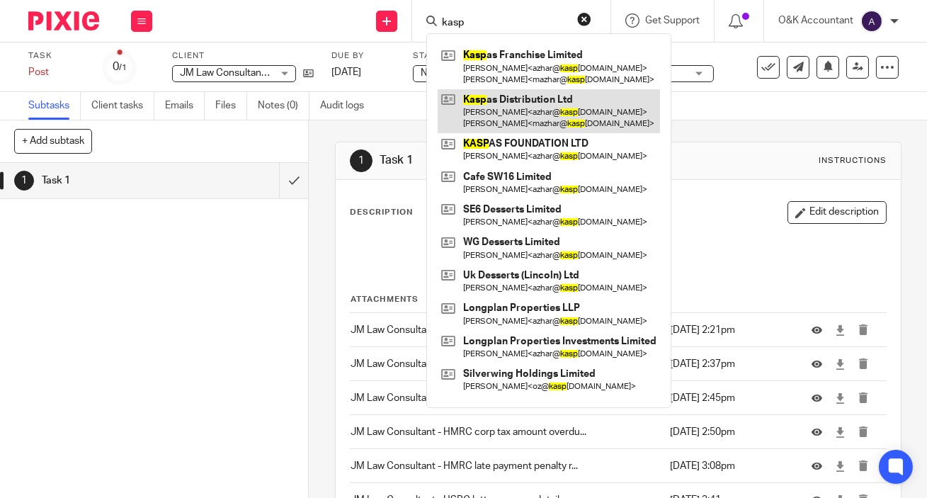
type input "kasp"
click at [498, 101] on link at bounding box center [549, 111] width 222 height 44
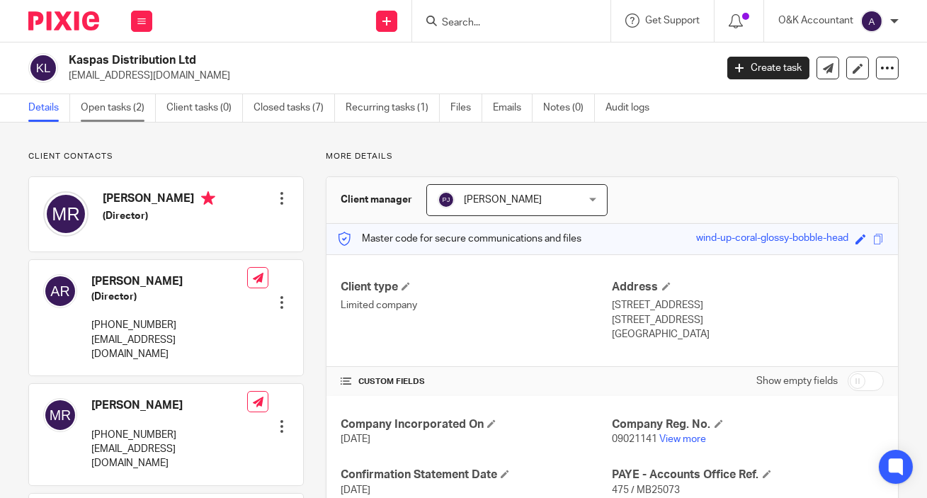
click at [89, 106] on link "Open tasks (2)" at bounding box center [118, 108] width 75 height 28
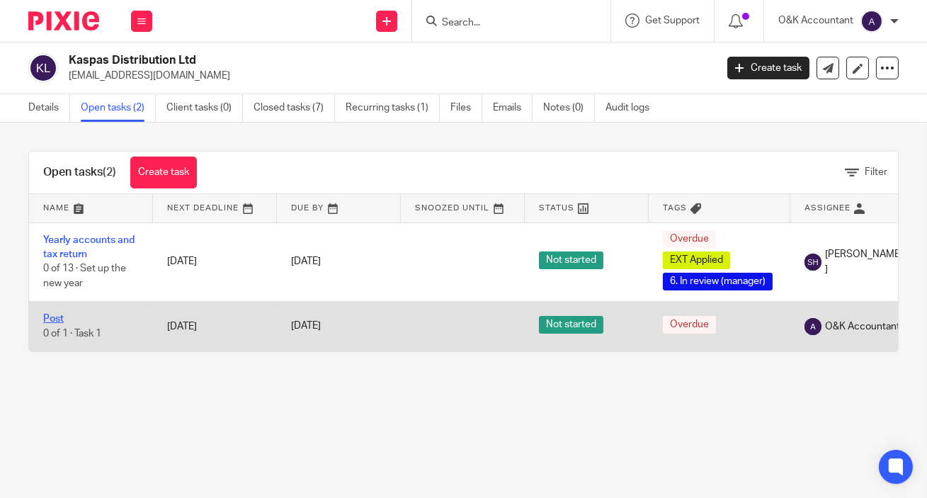
click at [45, 318] on link "Post" at bounding box center [53, 319] width 21 height 10
click at [48, 317] on link "Post" at bounding box center [53, 319] width 21 height 10
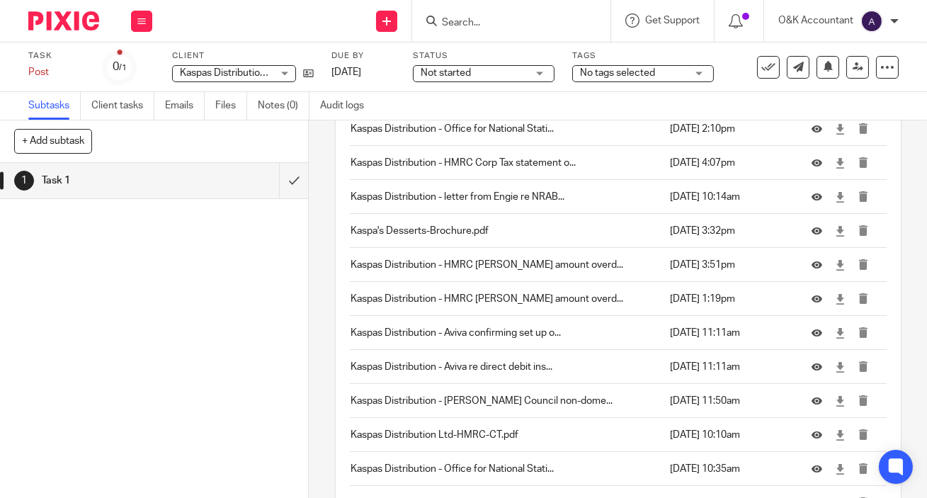
scroll to position [2205, 0]
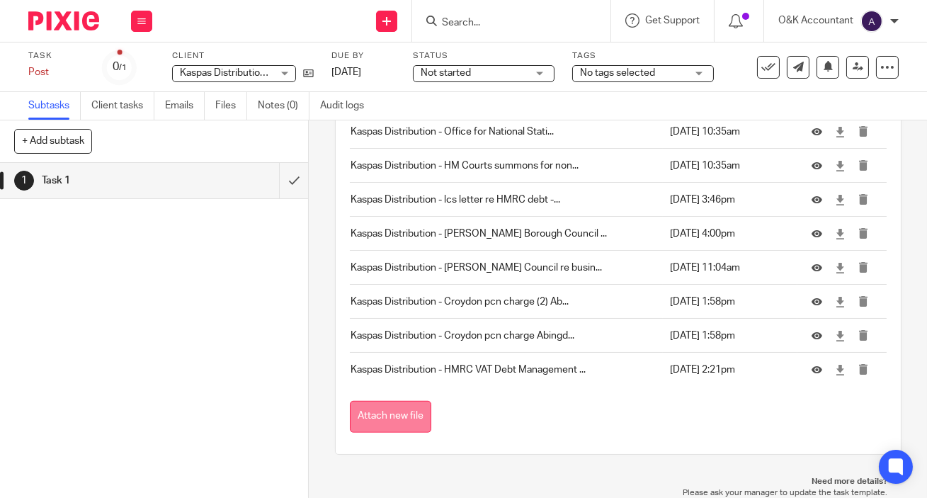
click at [390, 407] on button "Attach new file" at bounding box center [390, 417] width 81 height 32
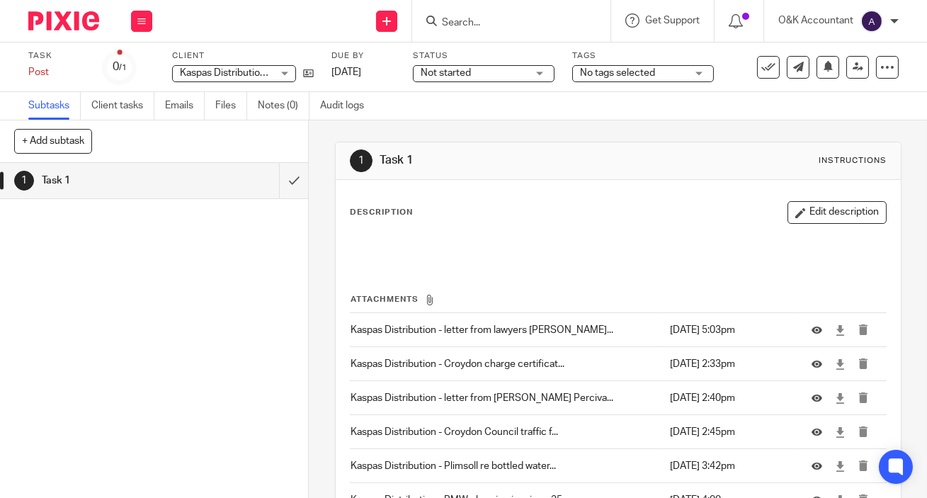
click at [485, 21] on input "Search" at bounding box center [505, 23] width 128 height 13
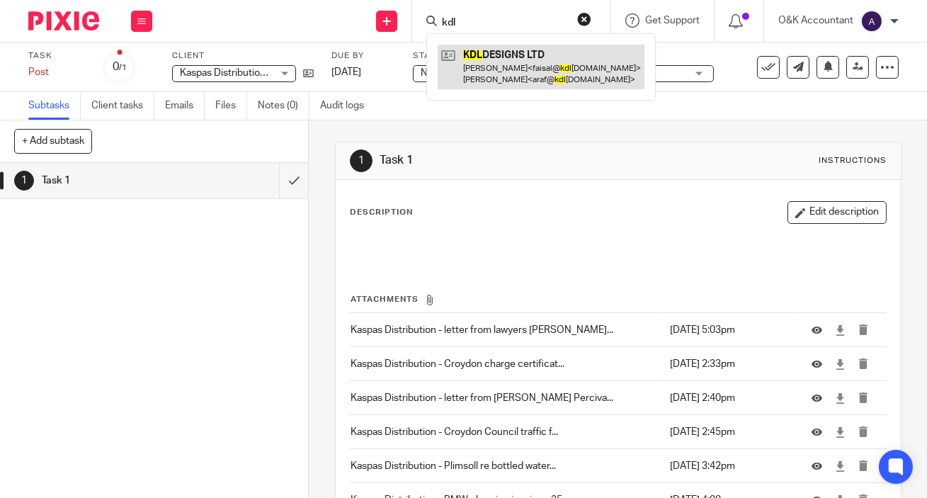
type input "kdl"
click at [492, 50] on link at bounding box center [541, 67] width 207 height 44
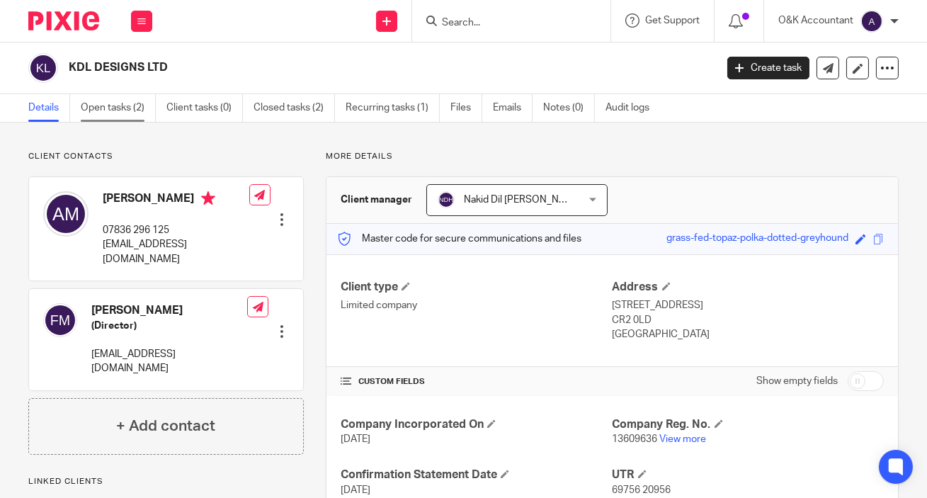
click at [120, 107] on link "Open tasks (2)" at bounding box center [118, 108] width 75 height 28
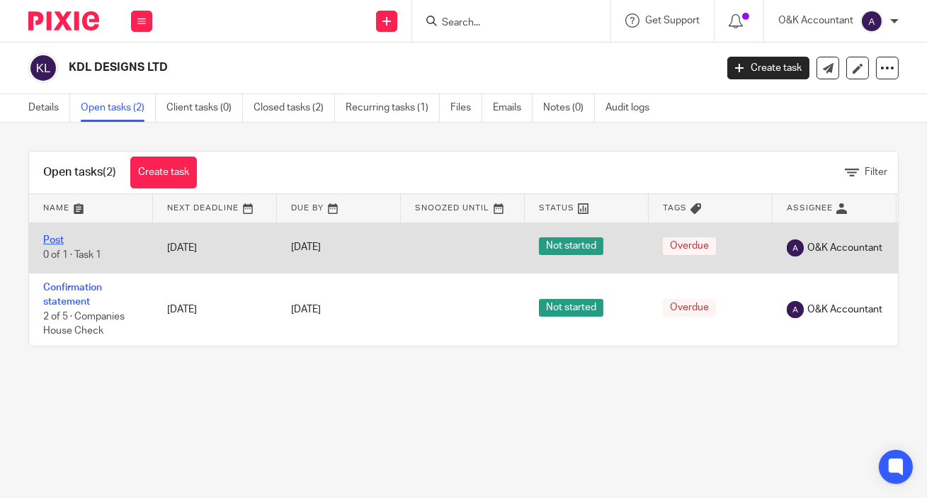
click at [47, 239] on link "Post" at bounding box center [53, 240] width 21 height 10
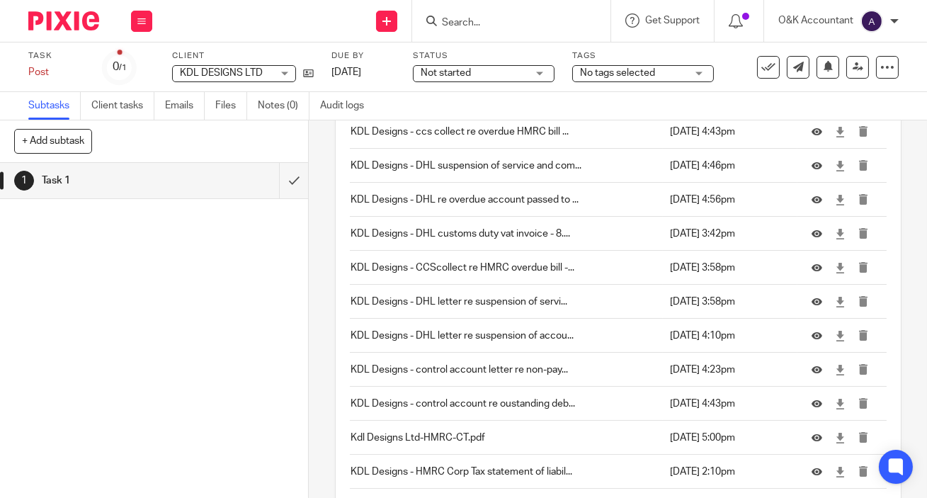
scroll to position [912, 0]
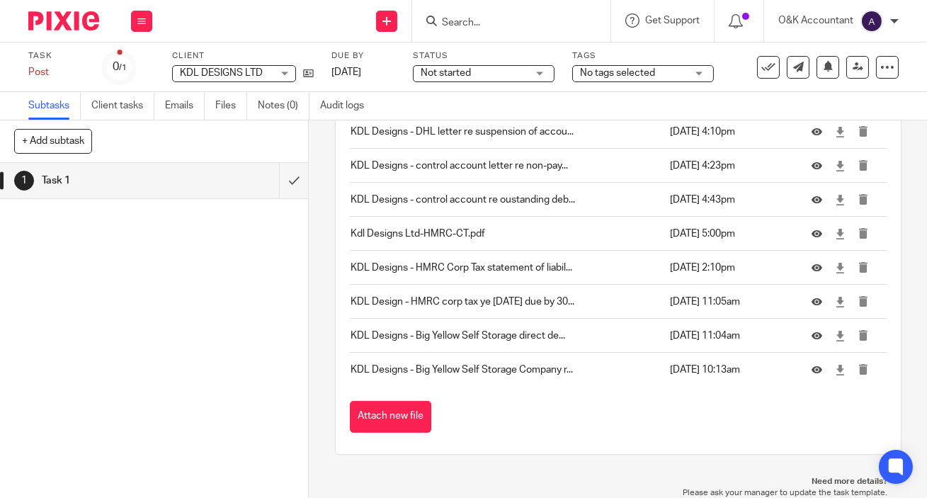
click at [412, 411] on button "Attach new file" at bounding box center [390, 417] width 81 height 32
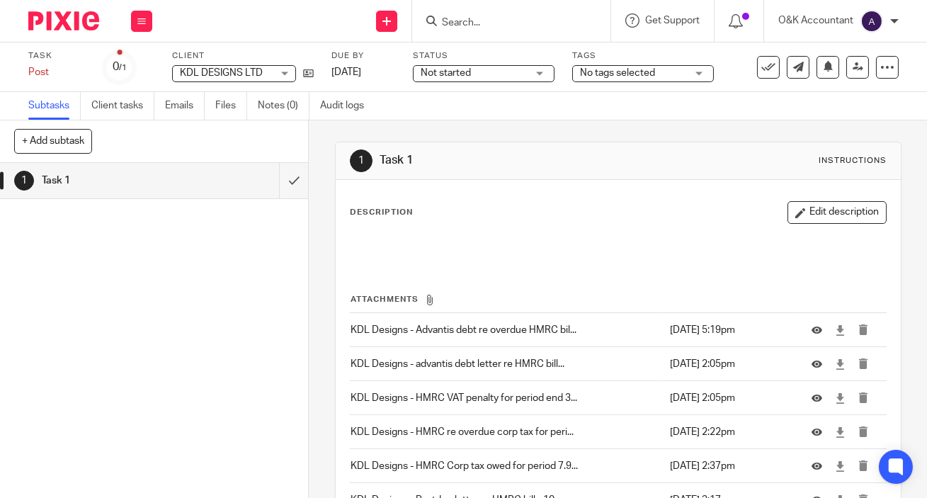
click at [467, 21] on input "Search" at bounding box center [505, 23] width 128 height 13
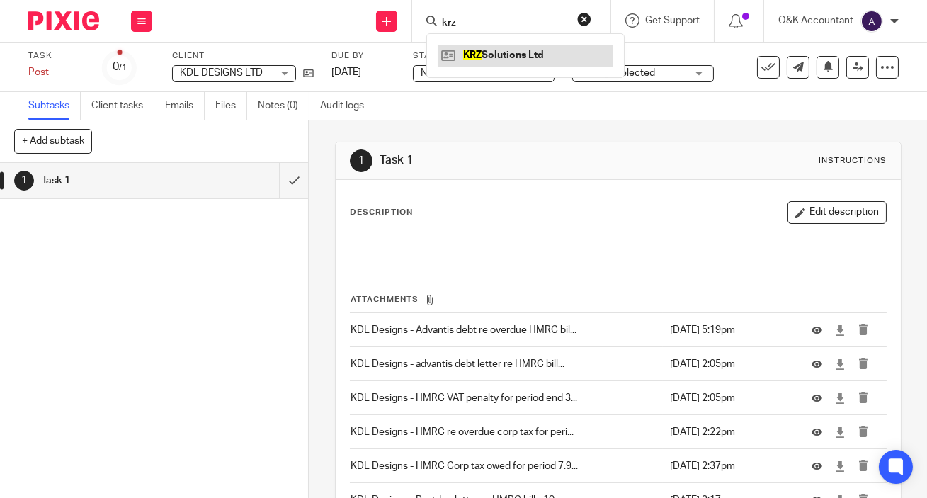
type input "krz"
click at [479, 53] on link at bounding box center [526, 55] width 176 height 21
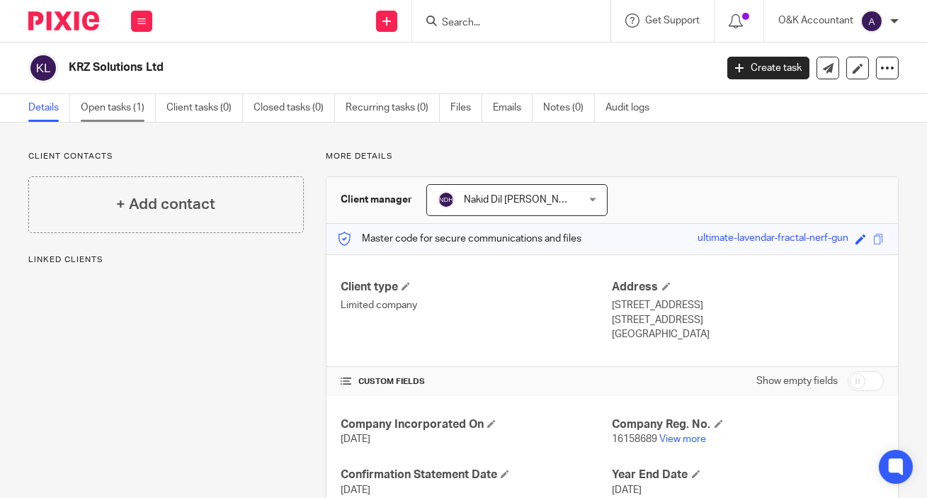
click at [98, 111] on link "Open tasks (1)" at bounding box center [118, 108] width 75 height 28
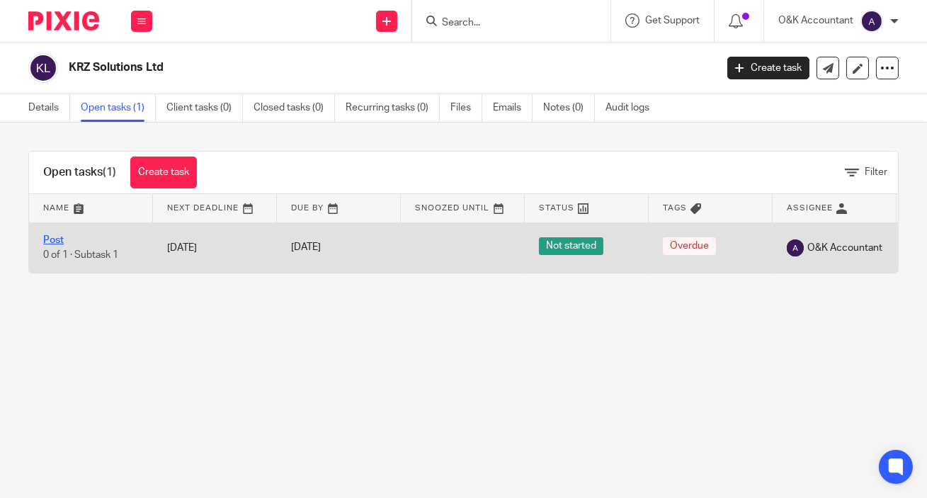
click at [49, 237] on link "Post" at bounding box center [53, 240] width 21 height 10
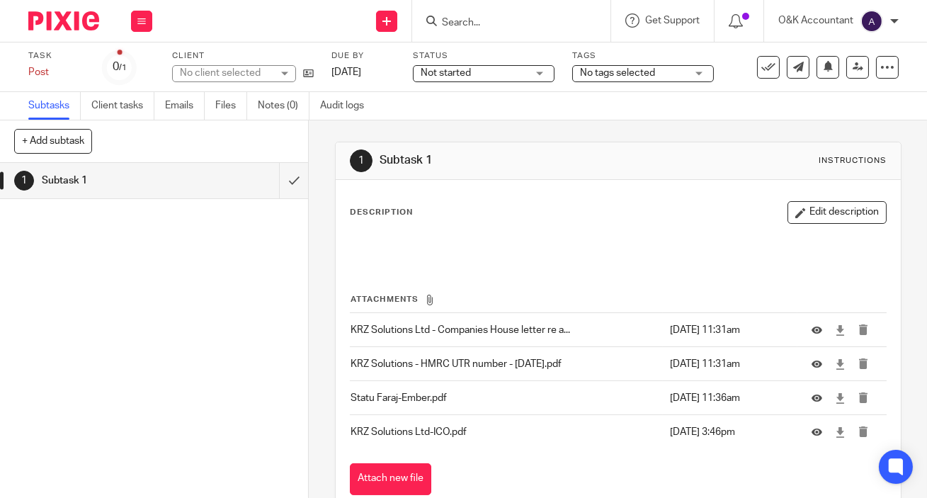
scroll to position [62, 0]
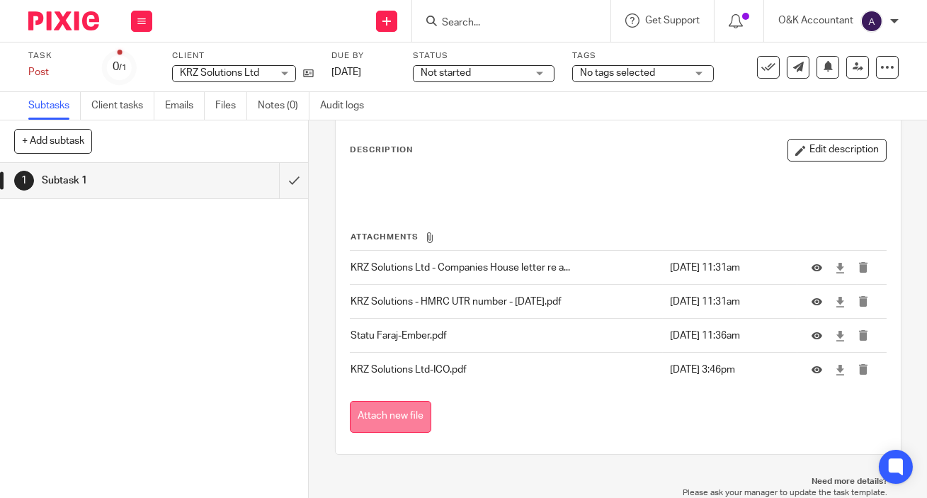
click at [407, 415] on button "Attach new file" at bounding box center [390, 417] width 81 height 32
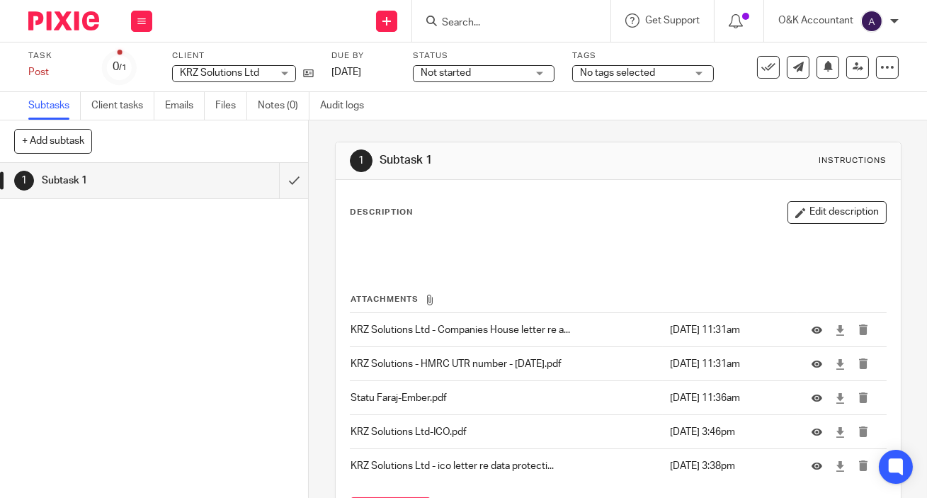
click at [480, 21] on input "Search" at bounding box center [505, 23] width 128 height 13
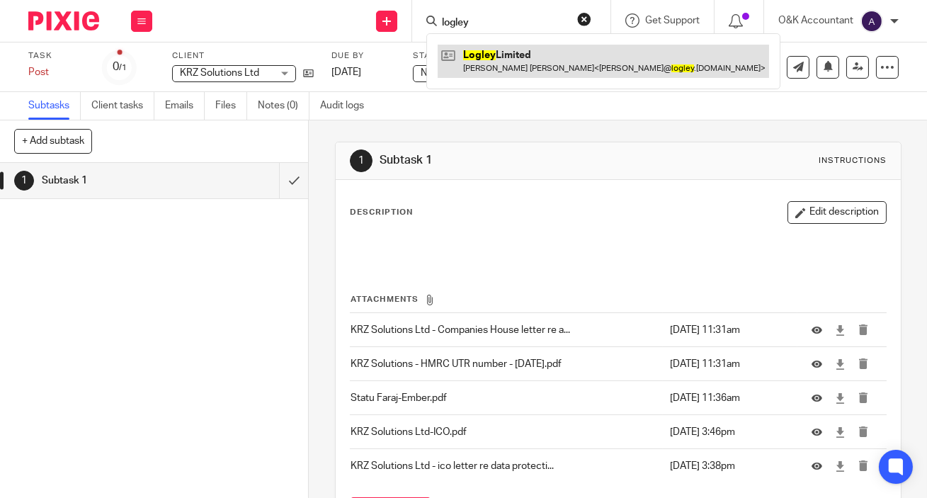
type input "logley"
click at [487, 52] on link at bounding box center [604, 61] width 332 height 33
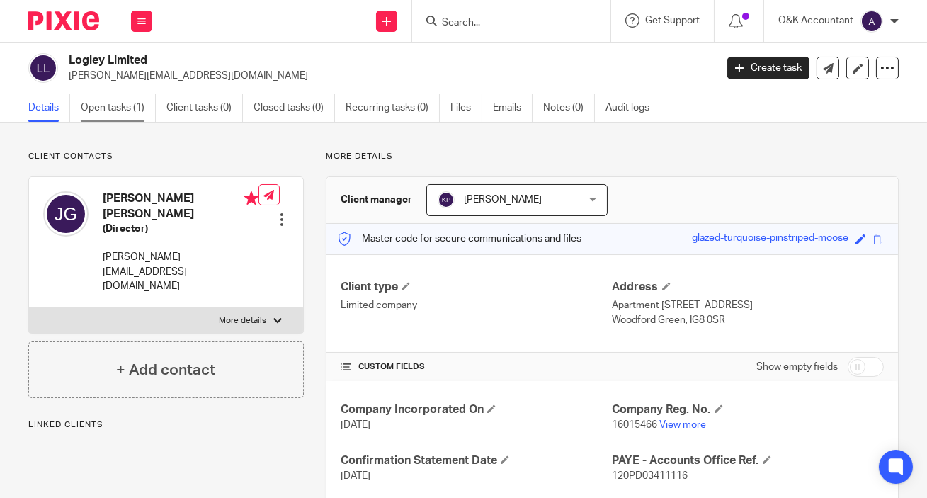
click at [101, 111] on link "Open tasks (1)" at bounding box center [118, 108] width 75 height 28
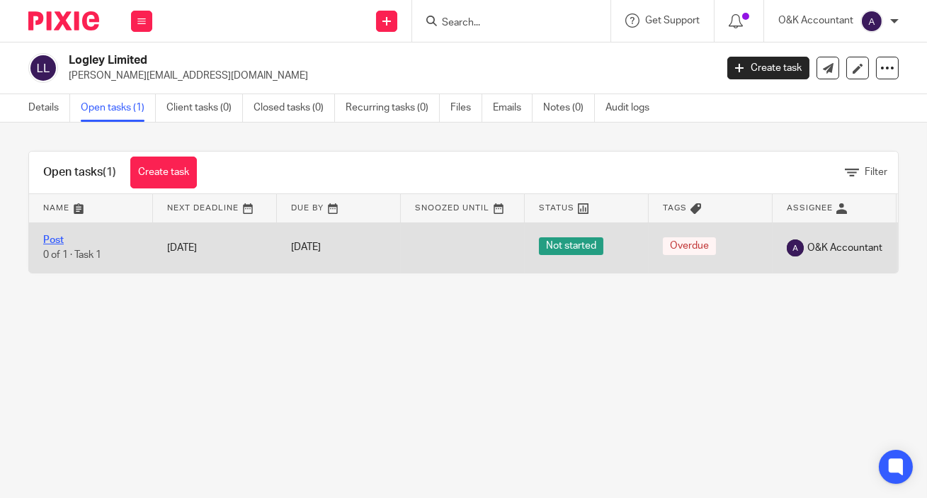
click at [45, 239] on link "Post" at bounding box center [53, 240] width 21 height 10
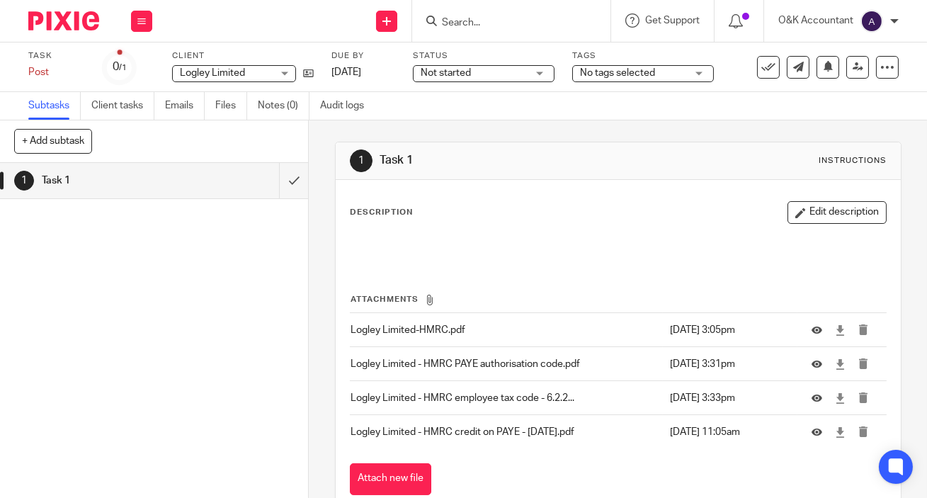
scroll to position [62, 0]
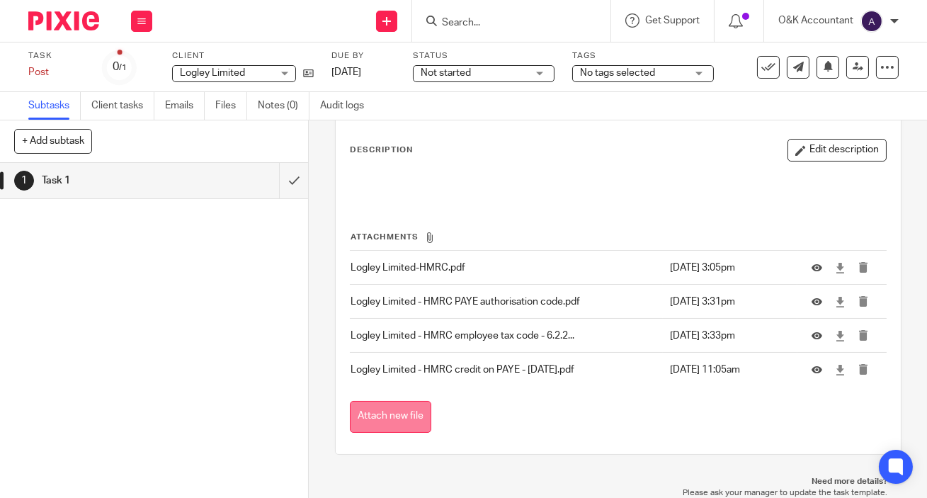
click at [404, 416] on button "Attach new file" at bounding box center [390, 417] width 81 height 32
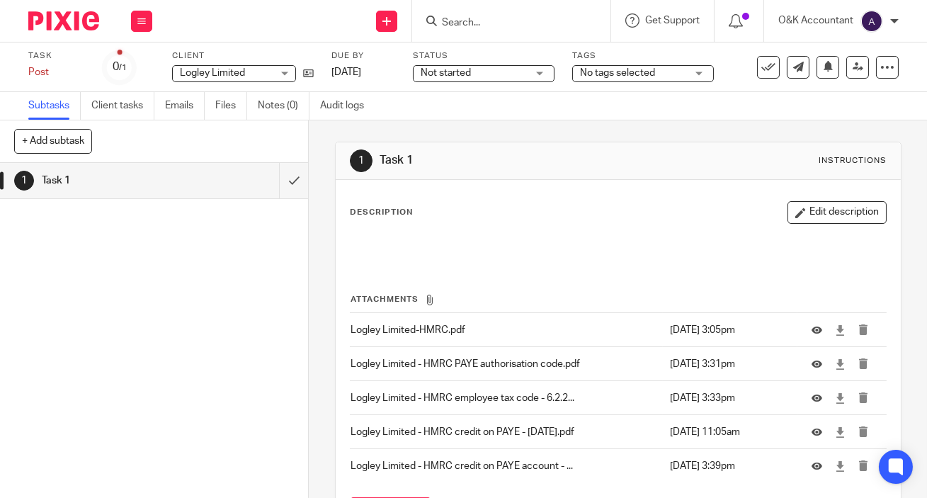
click at [476, 21] on input "Search" at bounding box center [505, 23] width 128 height 13
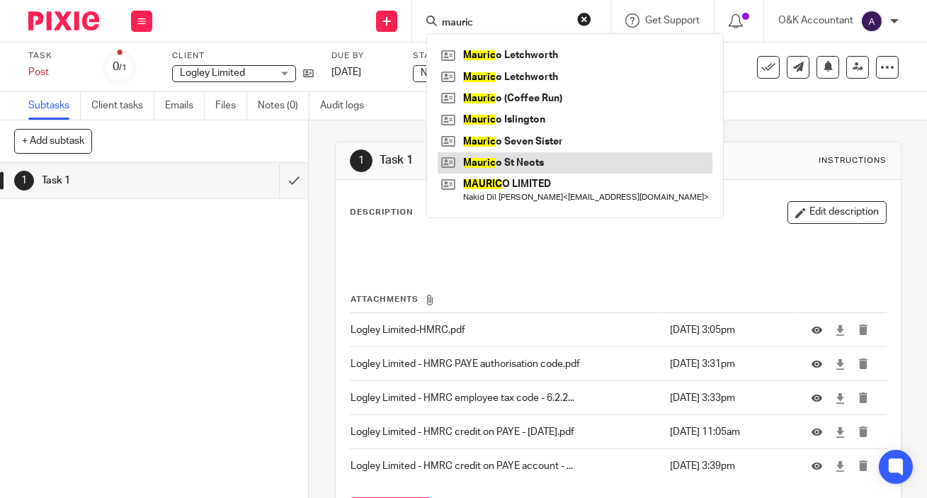
type input "mauric"
click at [522, 160] on link at bounding box center [575, 162] width 275 height 21
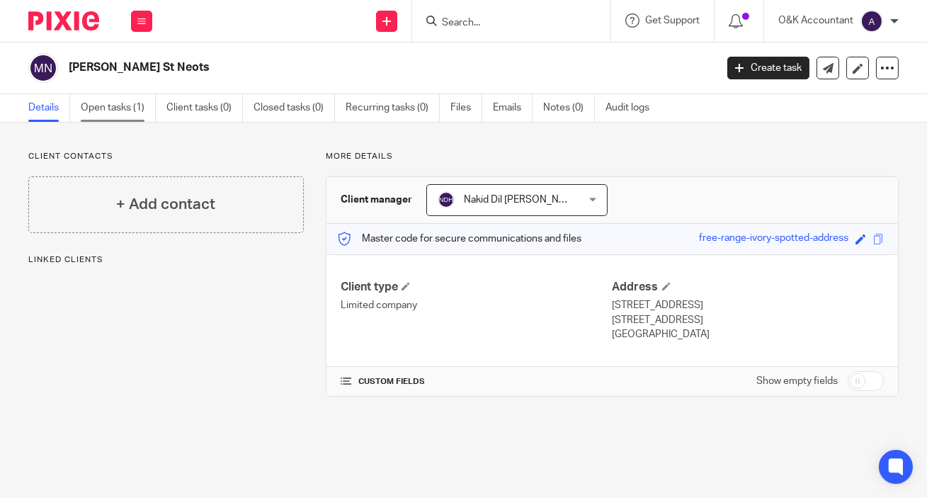
click at [115, 103] on link "Open tasks (1)" at bounding box center [118, 108] width 75 height 28
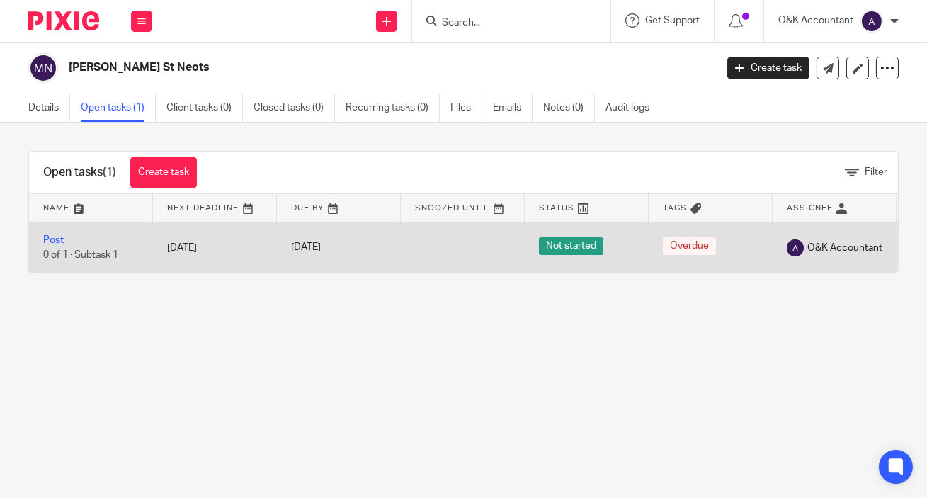
click at [52, 241] on link "Post" at bounding box center [53, 240] width 21 height 10
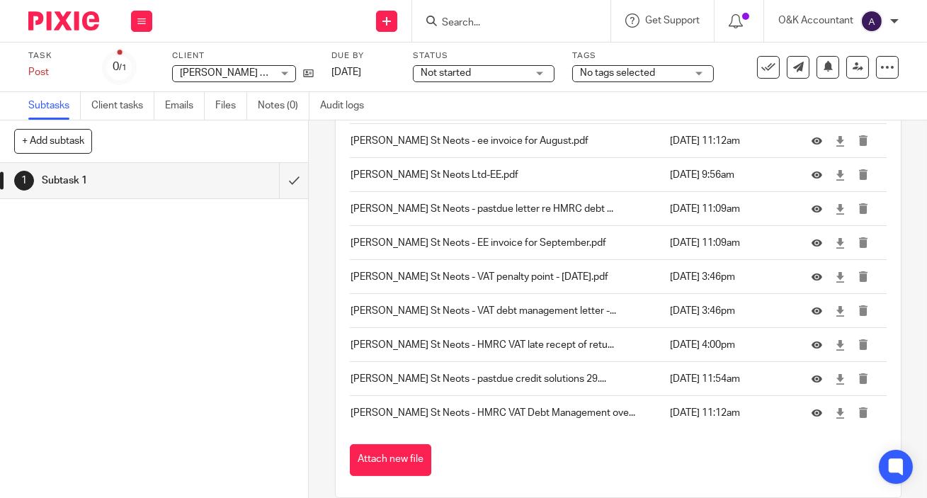
scroll to position [300, 0]
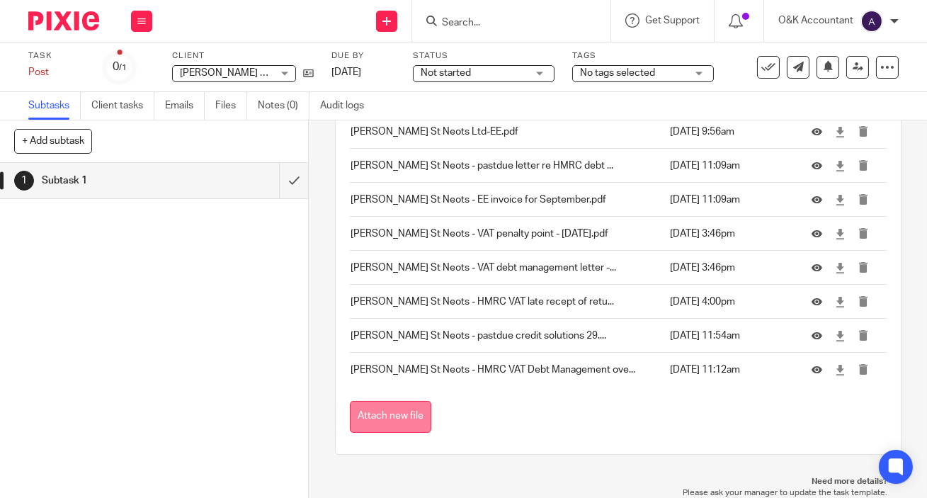
click at [401, 414] on button "Attach new file" at bounding box center [390, 417] width 81 height 32
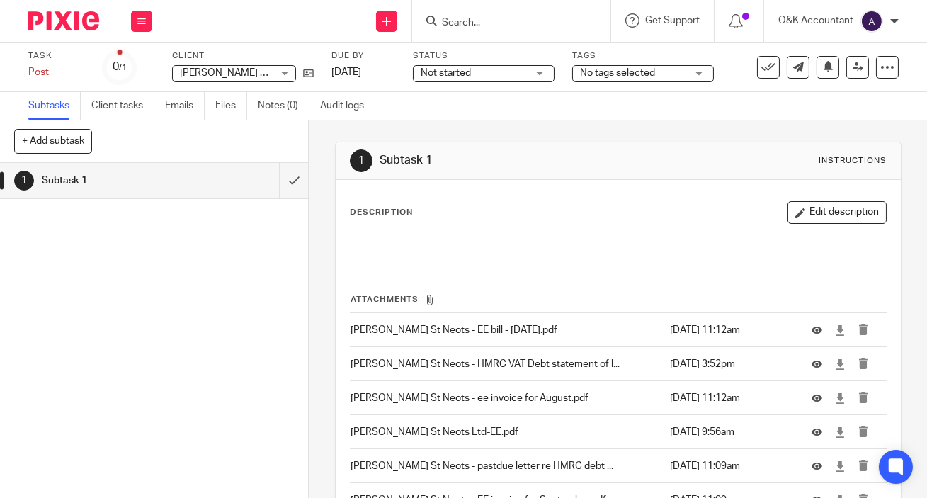
click at [472, 26] on input "Search" at bounding box center [505, 23] width 128 height 13
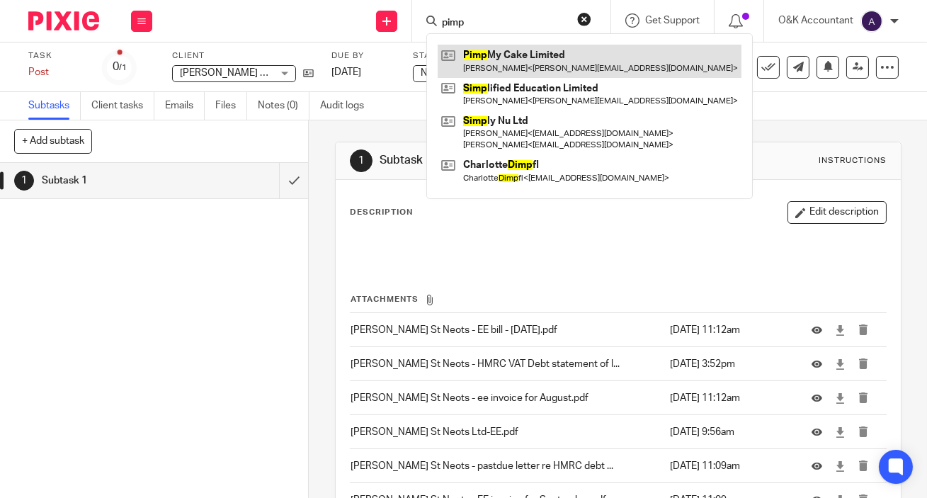
type input "pimp"
click at [512, 53] on link at bounding box center [590, 61] width 304 height 33
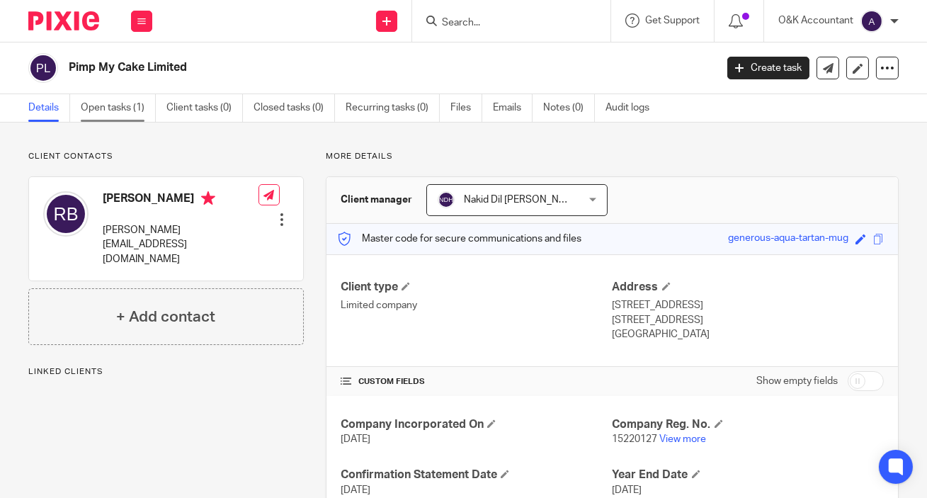
click at [104, 106] on link "Open tasks (1)" at bounding box center [118, 108] width 75 height 28
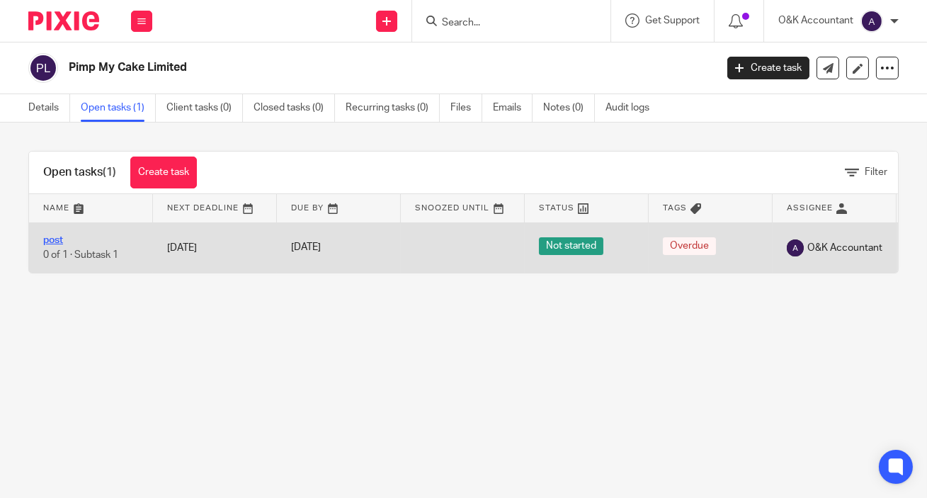
click at [52, 241] on link "post" at bounding box center [53, 240] width 20 height 10
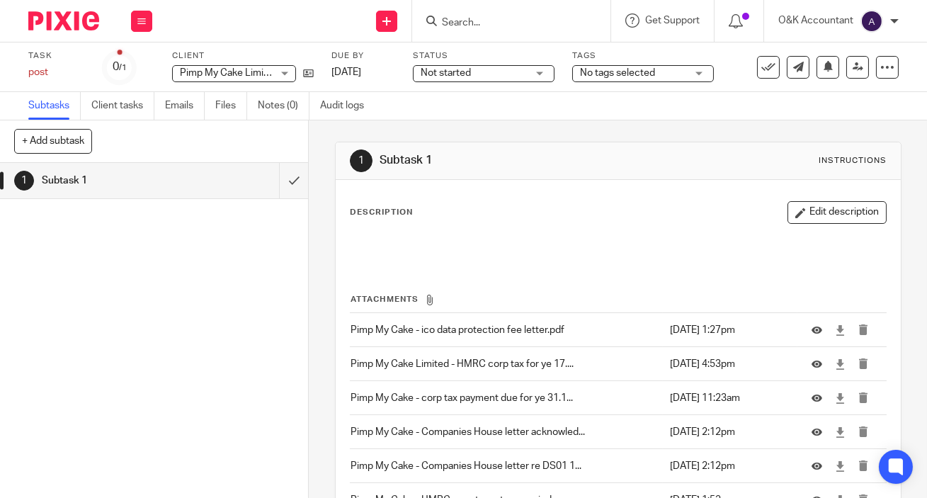
scroll to position [130, 0]
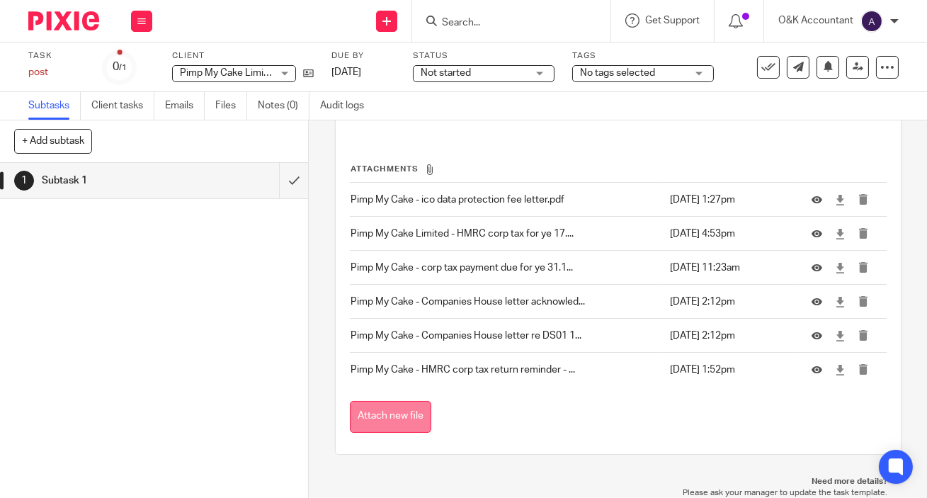
click at [411, 408] on button "Attach new file" at bounding box center [390, 417] width 81 height 32
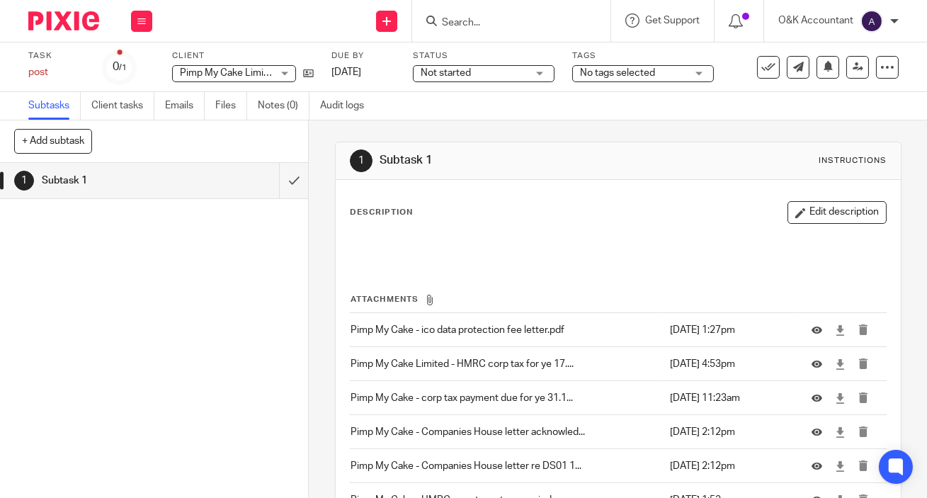
click at [505, 14] on form at bounding box center [516, 21] width 151 height 18
click at [495, 27] on input "Search" at bounding box center [505, 23] width 128 height 13
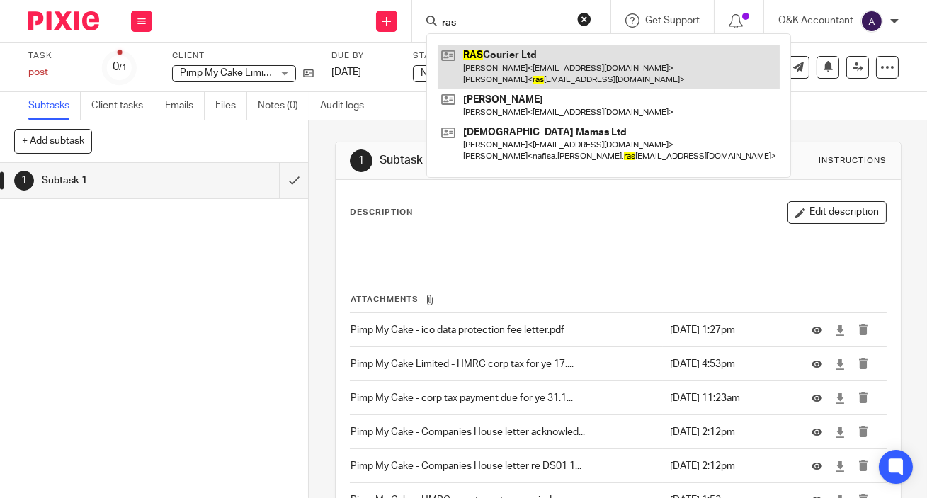
type input "ras"
click at [516, 66] on link at bounding box center [609, 67] width 342 height 44
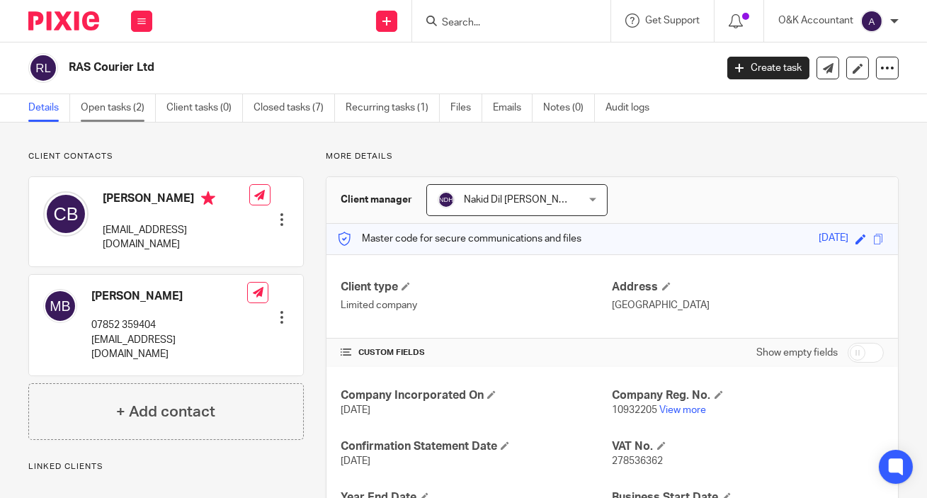
click at [87, 105] on link "Open tasks (2)" at bounding box center [118, 108] width 75 height 28
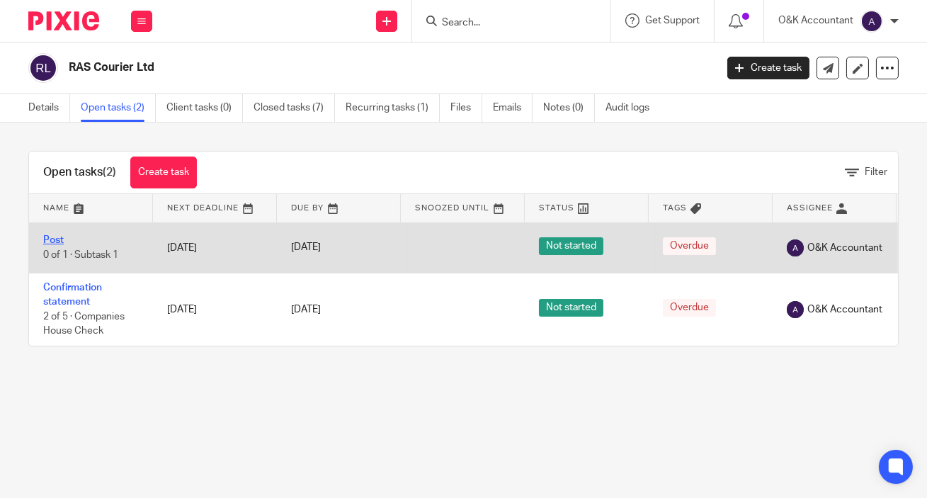
click at [55, 241] on link "Post" at bounding box center [53, 240] width 21 height 10
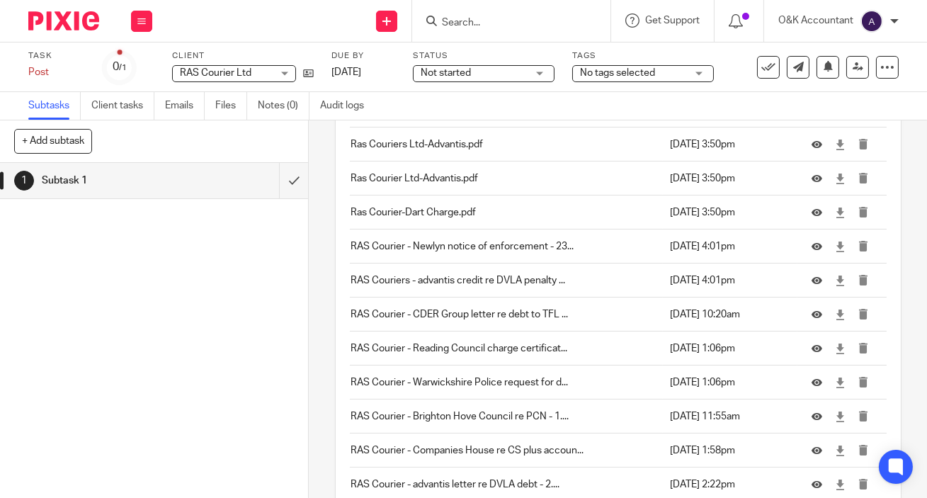
scroll to position [4924, 0]
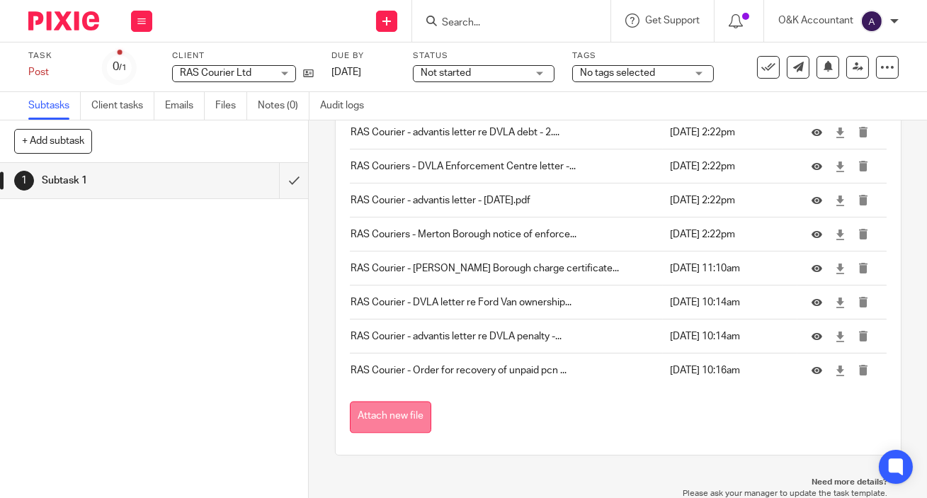
click at [384, 418] on button "Attach new file" at bounding box center [390, 418] width 81 height 32
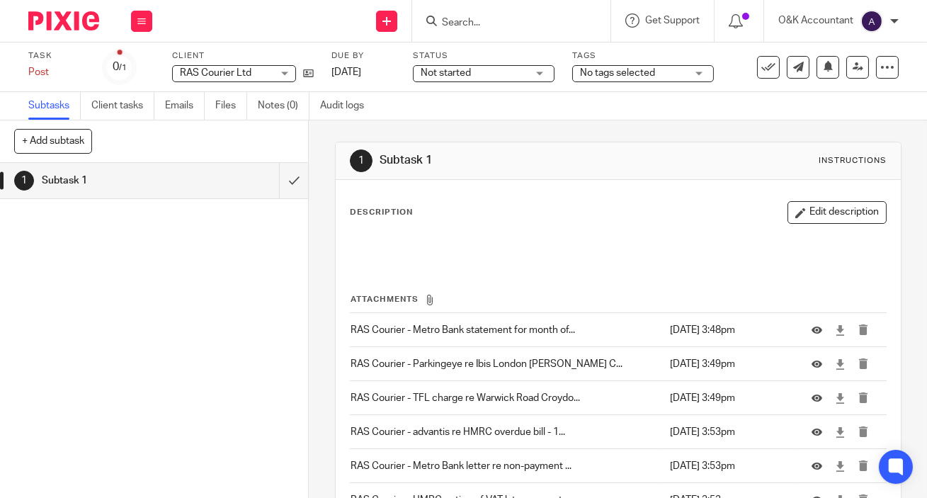
click at [477, 21] on input "Search" at bounding box center [505, 23] width 128 height 13
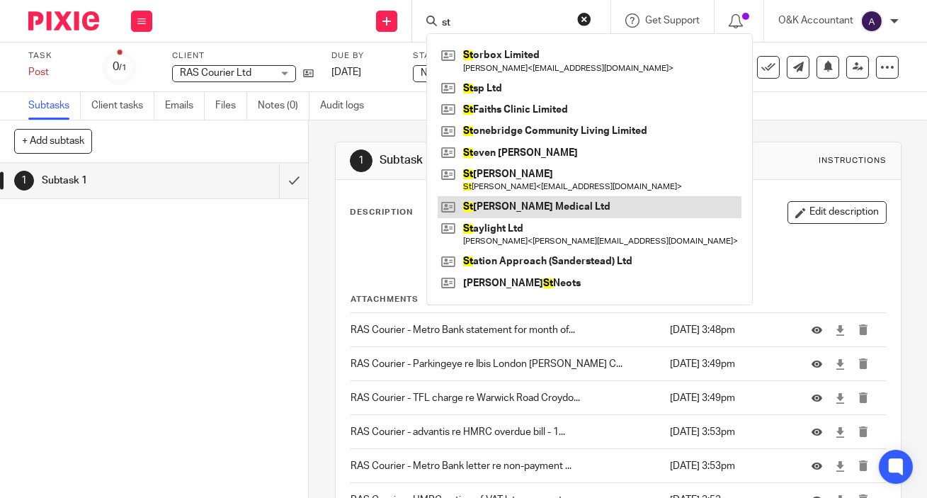
type input "st"
click at [545, 202] on link at bounding box center [590, 206] width 304 height 21
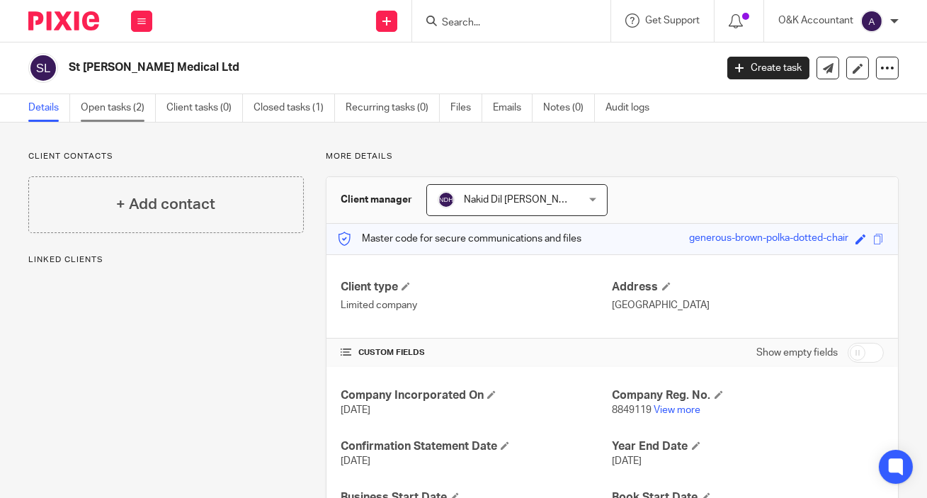
click at [88, 106] on link "Open tasks (2)" at bounding box center [118, 108] width 75 height 28
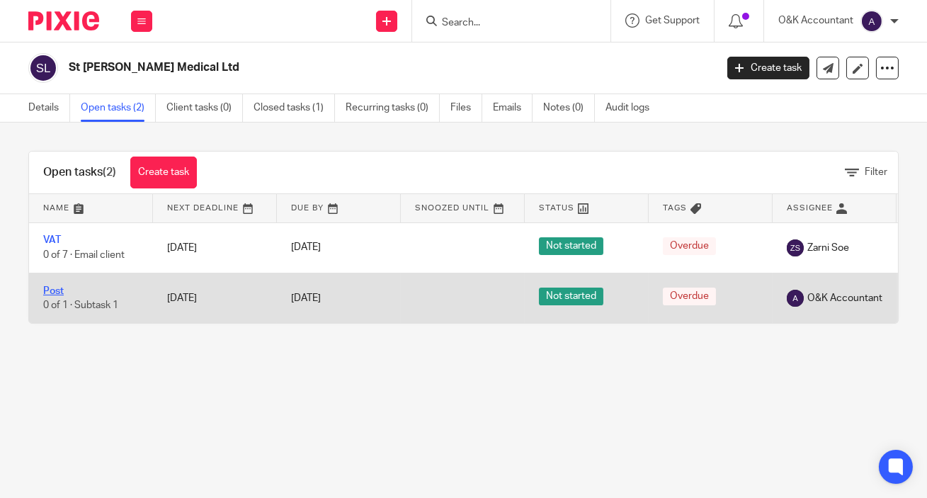
click at [51, 292] on link "Post" at bounding box center [53, 291] width 21 height 10
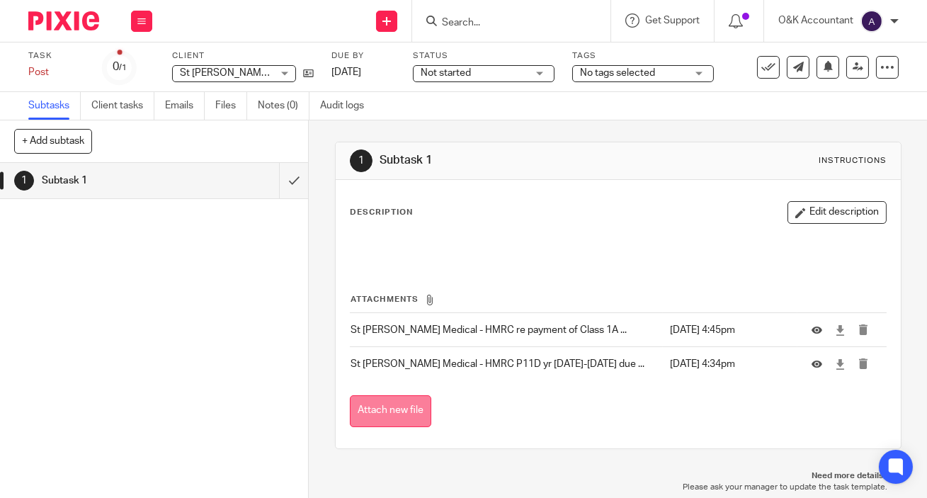
click at [390, 413] on button "Attach new file" at bounding box center [390, 411] width 81 height 32
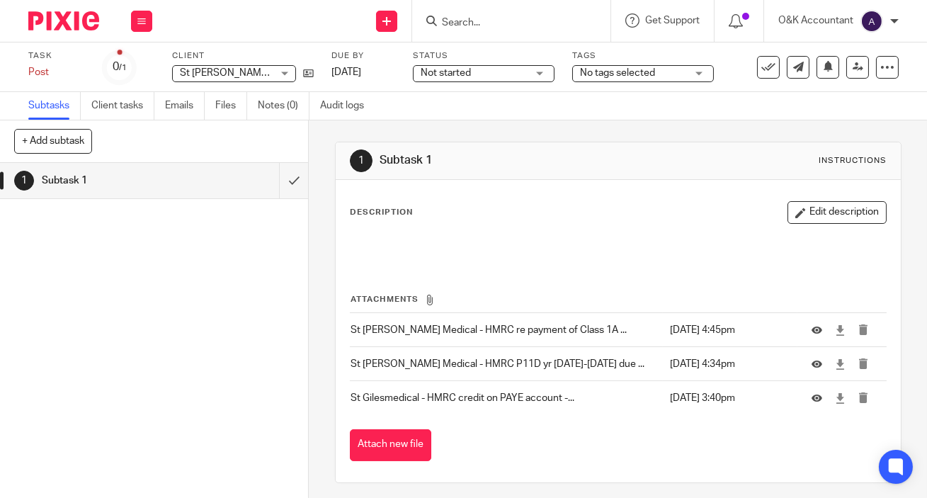
click at [510, 20] on input "Search" at bounding box center [505, 23] width 128 height 13
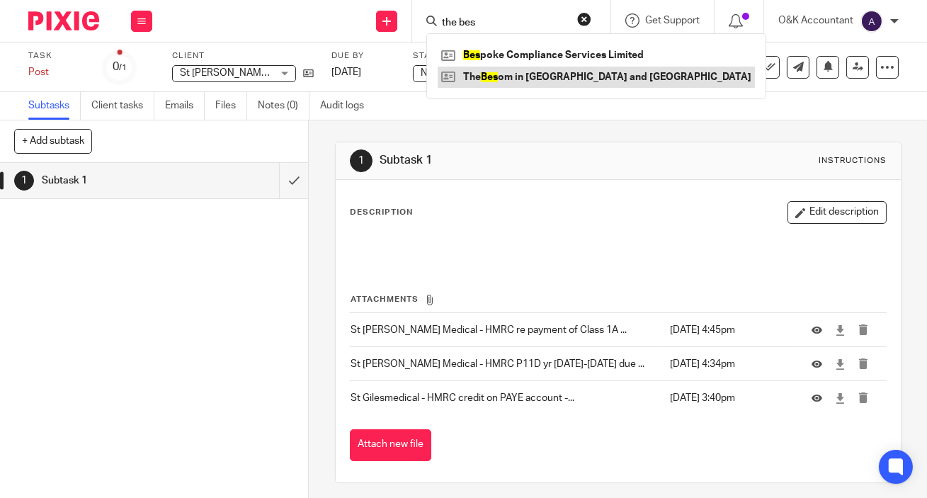
type input "the bes"
click at [499, 78] on link at bounding box center [596, 77] width 317 height 21
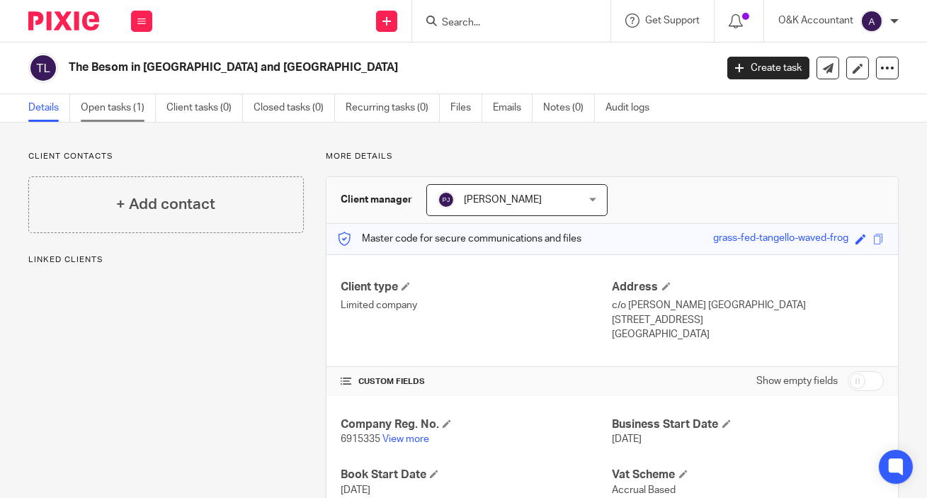
click at [111, 111] on link "Open tasks (1)" at bounding box center [118, 108] width 75 height 28
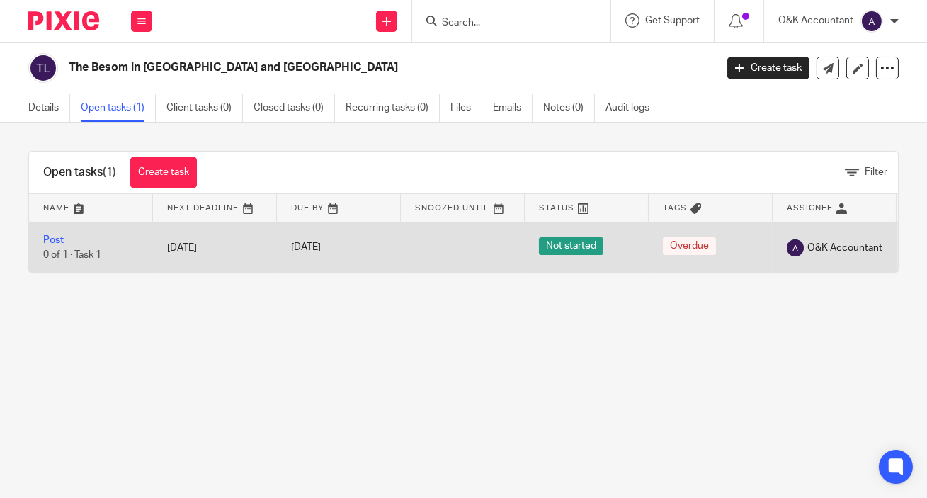
click at [55, 237] on link "Post" at bounding box center [53, 240] width 21 height 10
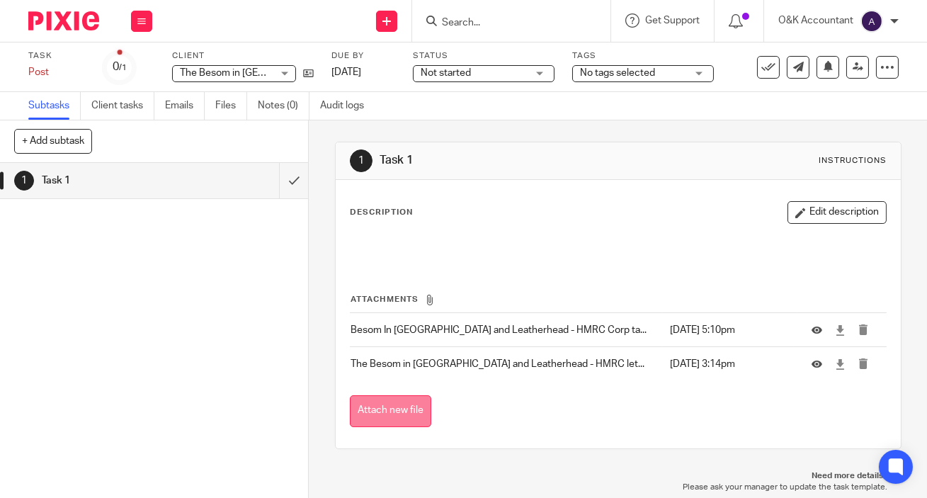
click at [395, 401] on button "Attach new file" at bounding box center [390, 411] width 81 height 32
